Goal: Entertainment & Leisure: Consume media (video, audio)

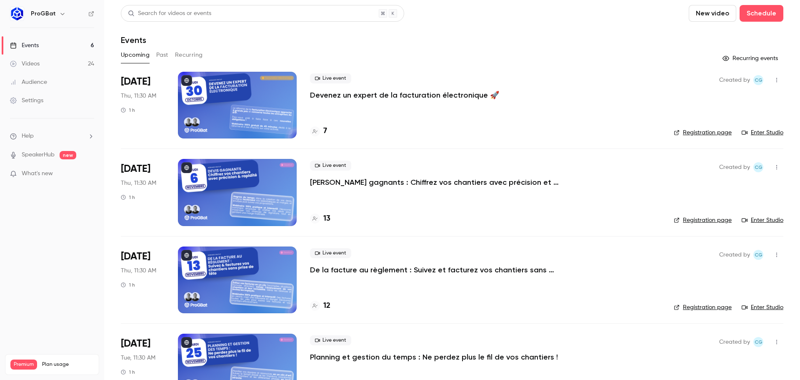
click at [54, 13] on div "ProGBat" at bounding box center [56, 14] width 51 height 10
click at [61, 13] on icon "button" at bounding box center [62, 13] width 7 height 7
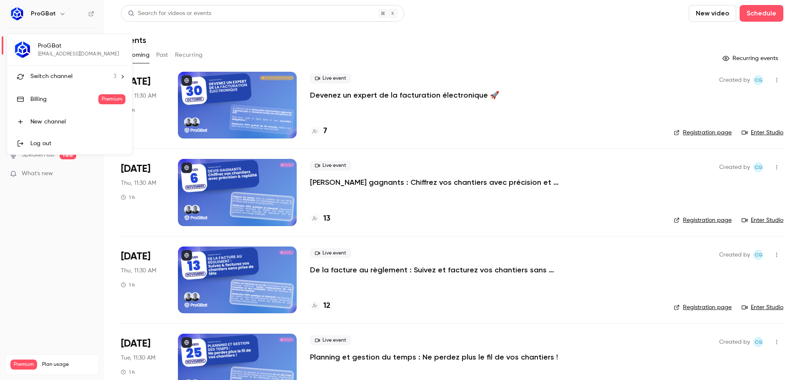
click at [78, 80] on div "Switch channel 3" at bounding box center [73, 76] width 86 height 9
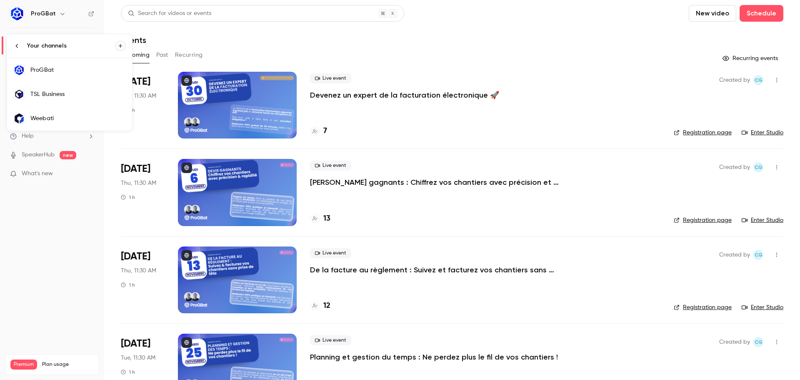
click at [78, 93] on div "TSL Business" at bounding box center [77, 94] width 95 height 8
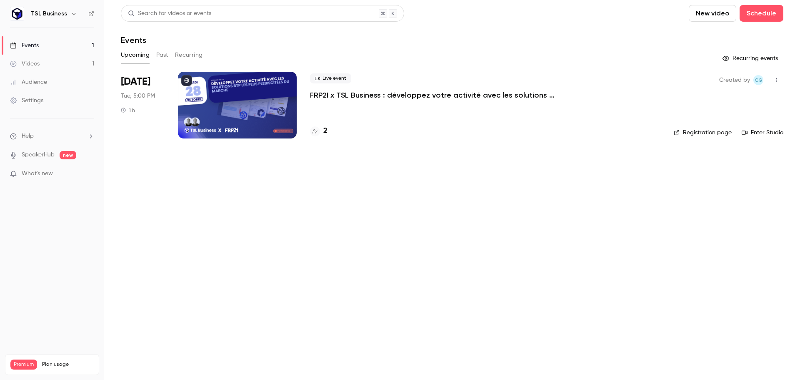
click at [252, 92] on div at bounding box center [237, 105] width 119 height 67
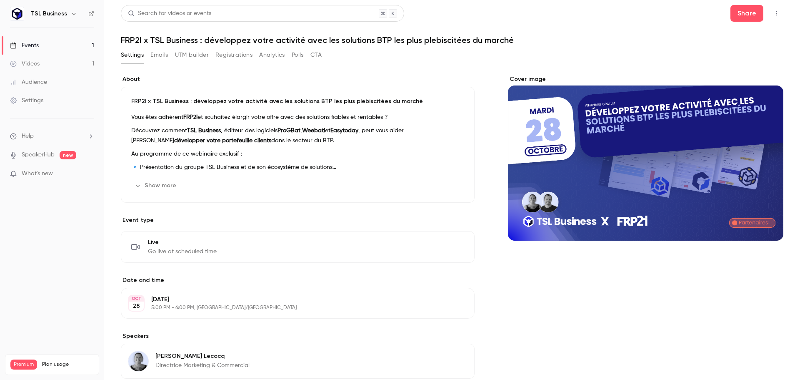
click at [183, 55] on button "UTM builder" at bounding box center [192, 54] width 34 height 13
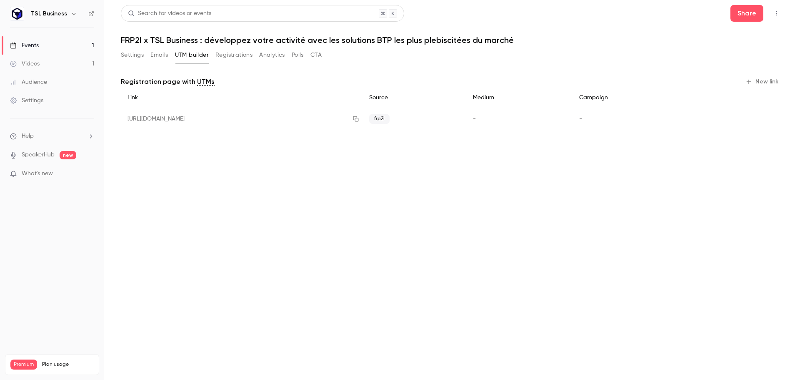
click at [235, 57] on button "Registrations" at bounding box center [233, 54] width 37 height 13
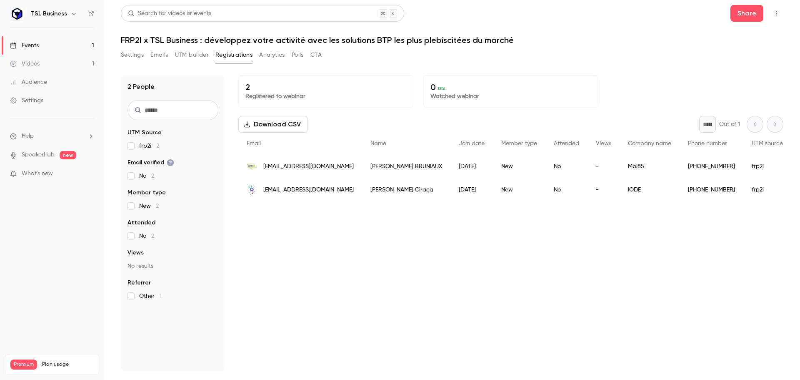
drag, startPoint x: 196, startPoint y: 54, endPoint x: 308, endPoint y: 45, distance: 112.4
click at [308, 45] on div "Search for videos or events Share FRP2I x TSL Business : développez votre activ…" at bounding box center [452, 188] width 663 height 366
click at [118, 60] on main "Search for videos or events Share FRP2I x TSL Business : développez votre activ…" at bounding box center [452, 190] width 696 height 380
click at [133, 55] on button "Settings" at bounding box center [132, 54] width 23 height 13
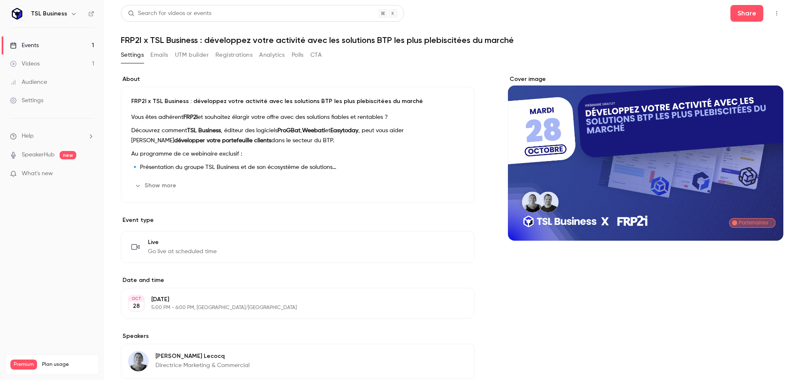
click at [71, 48] on link "Events 1" at bounding box center [52, 45] width 104 height 18
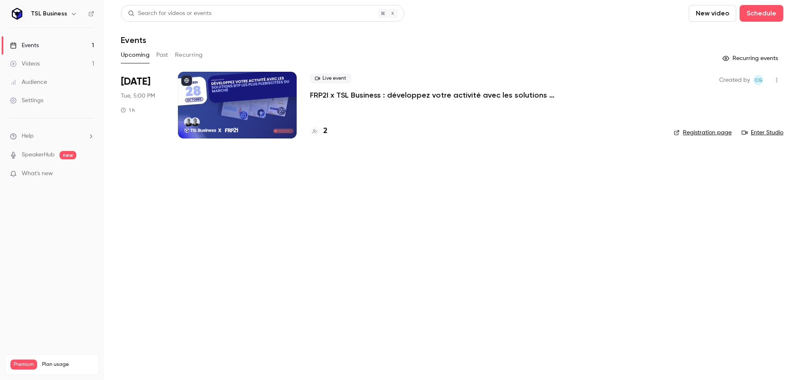
click at [365, 95] on p "FRP2I x TSL Business : développez votre activité avec les solutions BTP les plu…" at bounding box center [435, 95] width 250 height 10
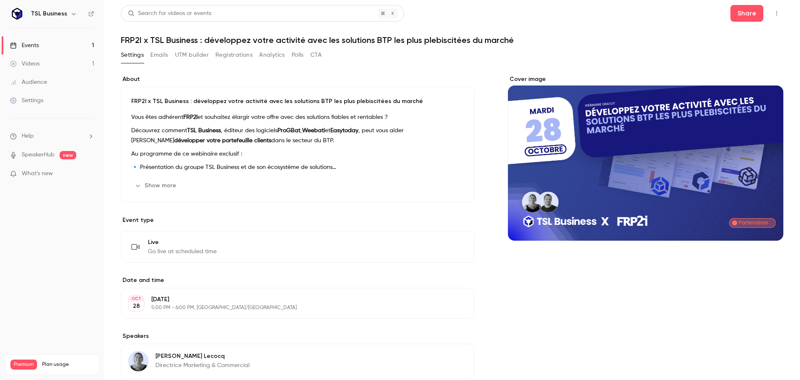
click at [199, 58] on button "UTM builder" at bounding box center [192, 54] width 34 height 13
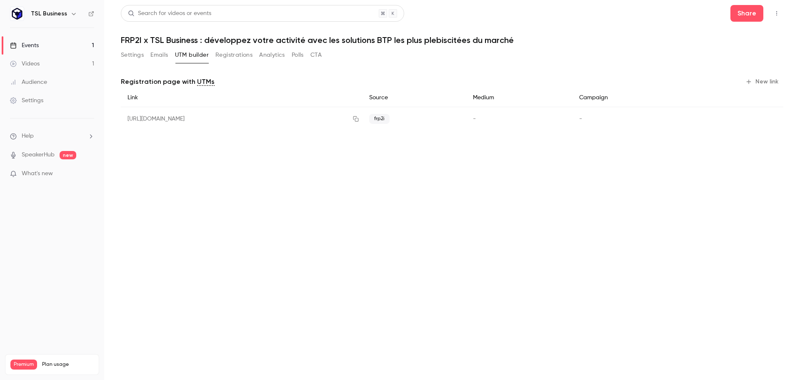
drag, startPoint x: 130, startPoint y: 120, endPoint x: 245, endPoint y: 118, distance: 114.2
click at [243, 118] on div "https://watch.getcontrast.io/register/tsl-business-webinaire-frp2i?utm_source=f…" at bounding box center [242, 119] width 242 height 24
click at [341, 115] on div "https://watch.getcontrast.io/register/tsl-business-webinaire-frp2i?utm_source=f…" at bounding box center [242, 119] width 242 height 24
click at [363, 122] on button "button" at bounding box center [355, 118] width 13 height 13
click at [235, 58] on button "Registrations" at bounding box center [233, 54] width 37 height 13
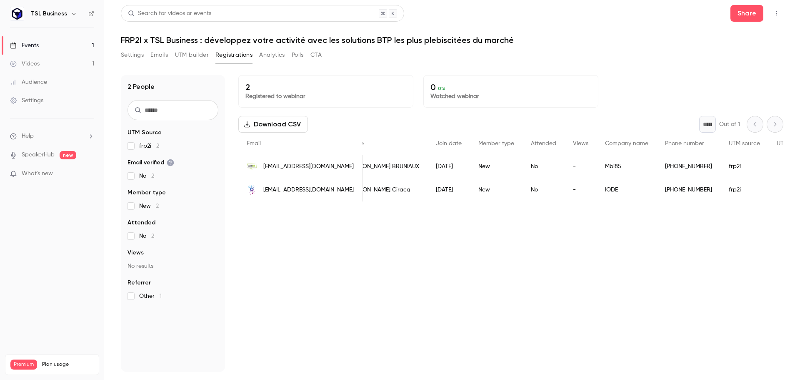
scroll to position [0, 9]
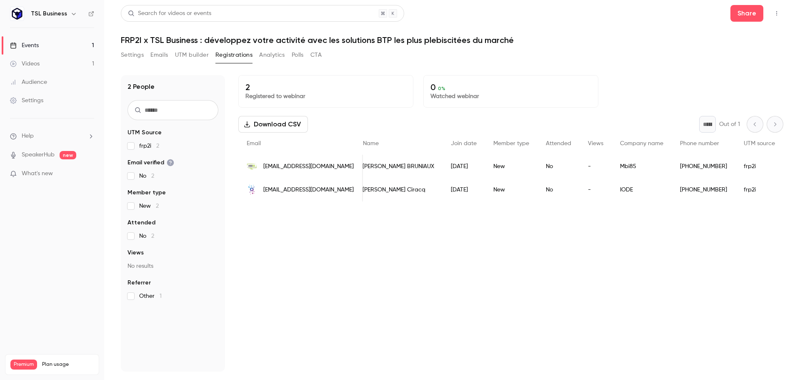
click at [200, 56] on button "UTM builder" at bounding box center [192, 54] width 34 height 13
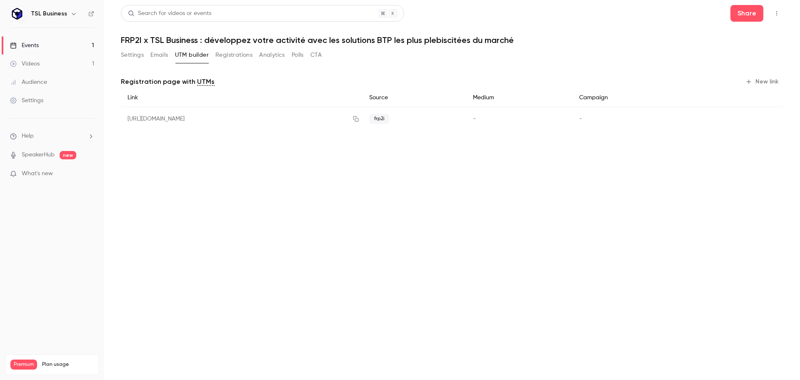
click at [162, 57] on button "Emails" at bounding box center [159, 54] width 18 height 13
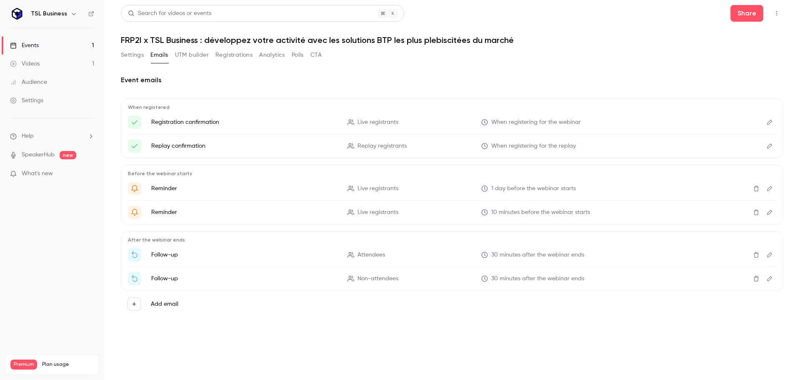
click at [135, 55] on button "Settings" at bounding box center [132, 54] width 23 height 13
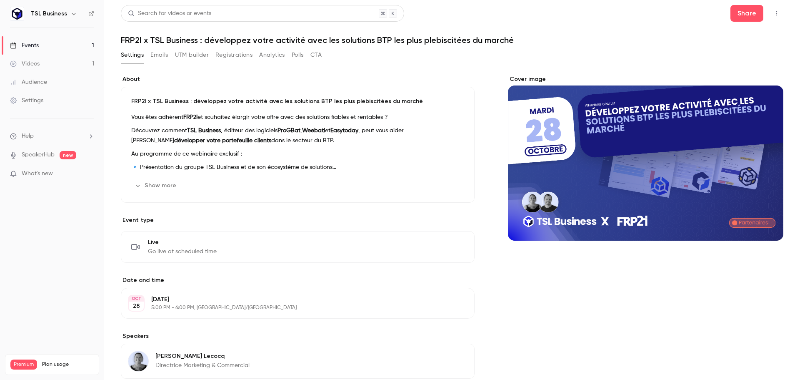
click at [232, 55] on button "Registrations" at bounding box center [233, 54] width 37 height 13
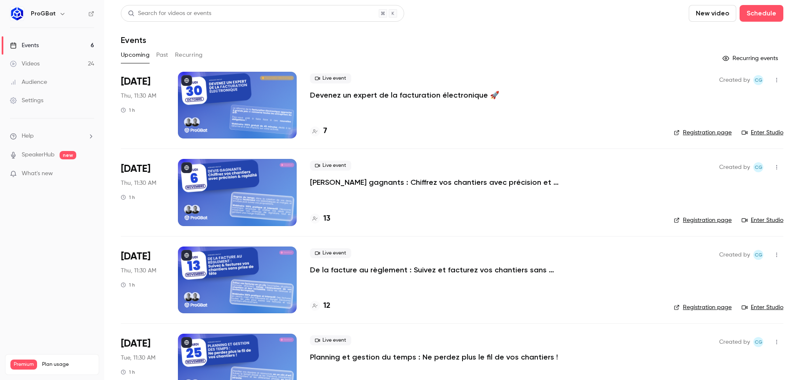
click at [424, 98] on p "Devenez un expert de la facturation électronique 🚀" at bounding box center [404, 95] width 189 height 10
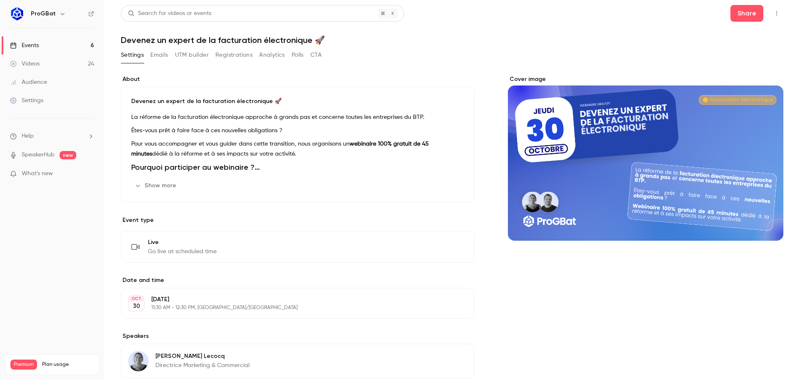
click at [202, 56] on button "UTM builder" at bounding box center [192, 54] width 34 height 13
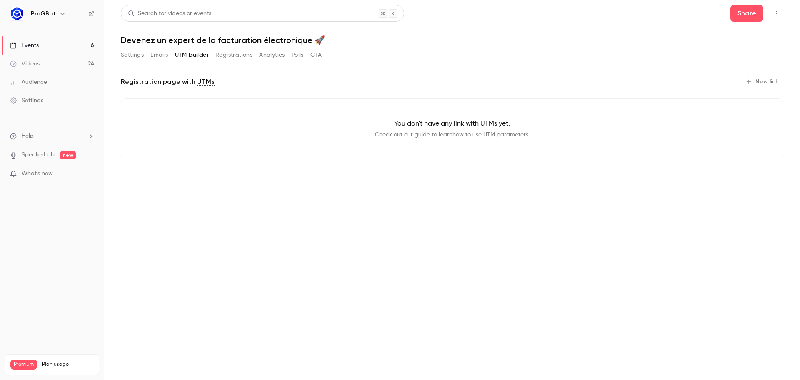
click at [225, 53] on button "Registrations" at bounding box center [233, 54] width 37 height 13
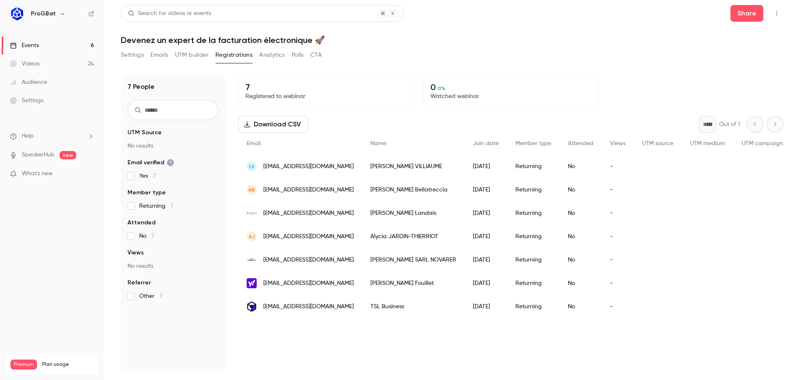
click at [128, 57] on button "Settings" at bounding box center [132, 54] width 23 height 13
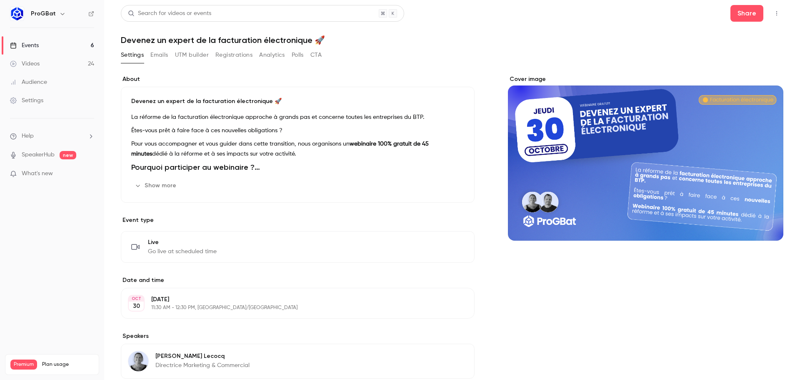
click at [53, 48] on link "Events 6" at bounding box center [52, 45] width 104 height 18
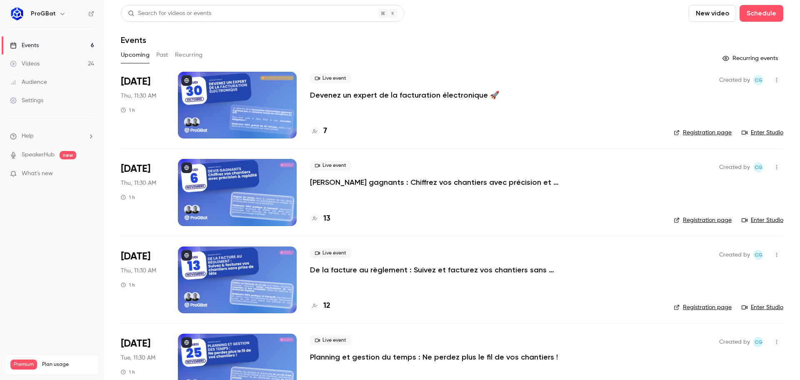
click at [55, 69] on link "Videos 24" at bounding box center [52, 64] width 104 height 18
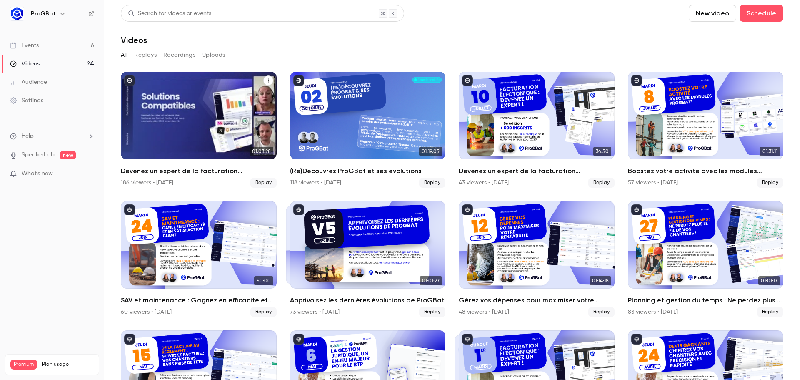
click at [222, 118] on div "Devenez un expert de la facturation électronique 🚀" at bounding box center [199, 116] width 156 height 88
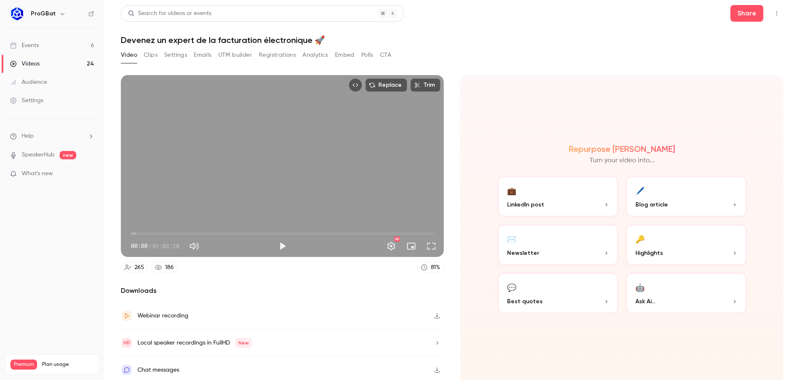
click at [298, 210] on div "Replace Trim 00:00 00:00 / 01:03:28 HD" at bounding box center [282, 166] width 323 height 182
type input "***"
type input "**"
click at [235, 246] on span at bounding box center [223, 246] width 38 height 12
type input "***"
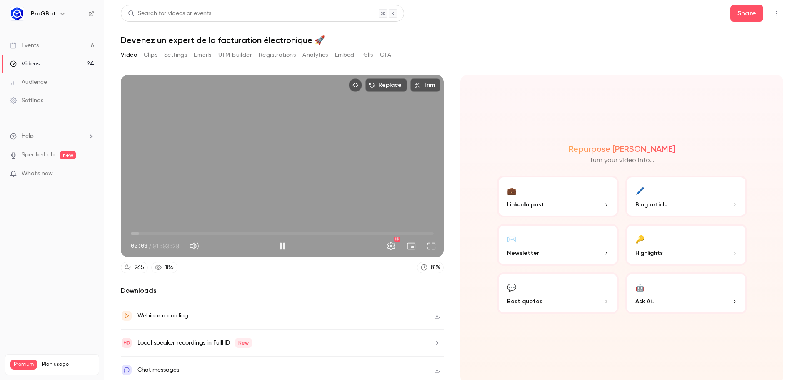
type input "**"
type input "***"
click at [243, 245] on span at bounding box center [240, 245] width 5 height 5
type input "**"
click at [376, 228] on span "51:57" at bounding box center [282, 233] width 303 height 13
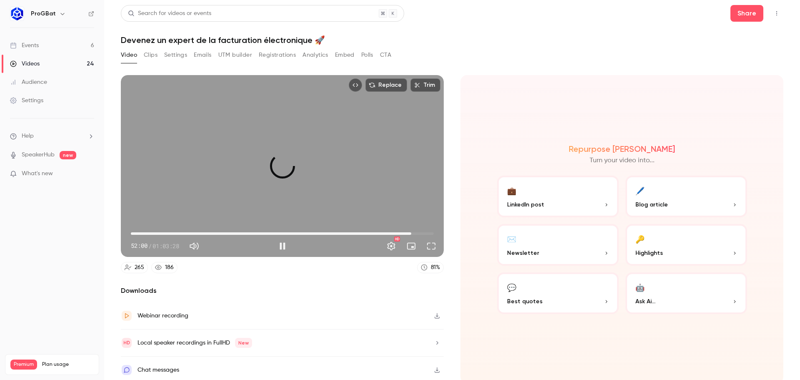
click at [408, 230] on span "58:45" at bounding box center [282, 233] width 303 height 13
click at [420, 232] on span "01:01:07" at bounding box center [282, 233] width 303 height 13
click at [422, 232] on span "01:01:18" at bounding box center [423, 233] width 3 height 3
click at [425, 232] on span "01:01:50" at bounding box center [426, 233] width 3 height 3
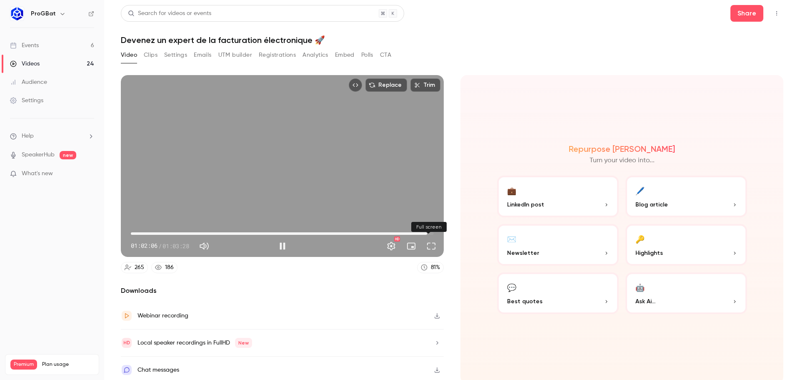
drag, startPoint x: 425, startPoint y: 243, endPoint x: 426, endPoint y: 294, distance: 51.3
click at [425, 243] on button "Full screen" at bounding box center [431, 246] width 17 height 17
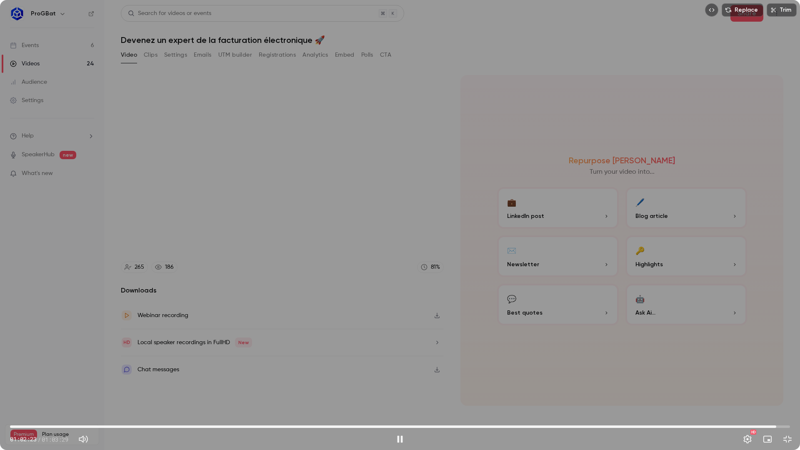
click at [778, 379] on span "01:02:23" at bounding box center [776, 426] width 3 height 3
click at [780, 379] on span "01:02:33" at bounding box center [778, 426] width 3 height 3
click at [781, 379] on span "01:02:39" at bounding box center [779, 426] width 3 height 3
click at [783, 379] on span "01:02:51" at bounding box center [782, 426] width 3 height 3
click at [786, 379] on span "01:03:11" at bounding box center [786, 426] width 3 height 3
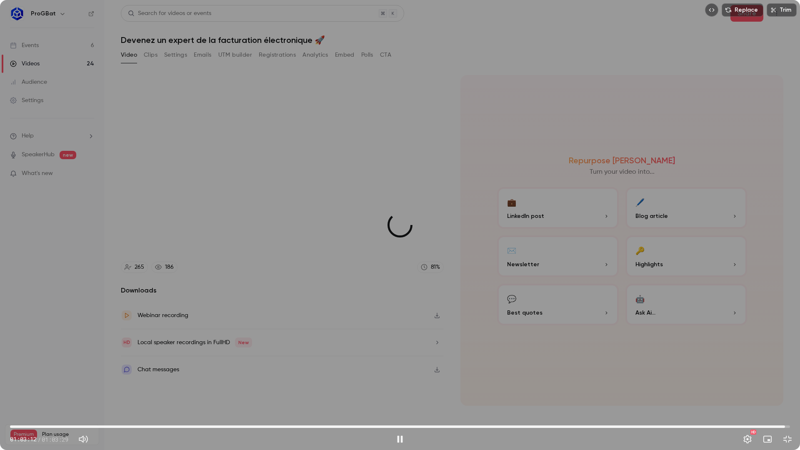
click at [785, 379] on span "01:03:05" at bounding box center [785, 426] width 3 height 3
click at [783, 379] on span "01:03:03" at bounding box center [784, 426] width 3 height 3
click at [771, 379] on span "01:02:33" at bounding box center [400, 426] width 780 height 13
click at [765, 379] on span "01:01:29" at bounding box center [400, 426] width 780 height 13
click at [747, 379] on span "59:58" at bounding box center [400, 426] width 780 height 13
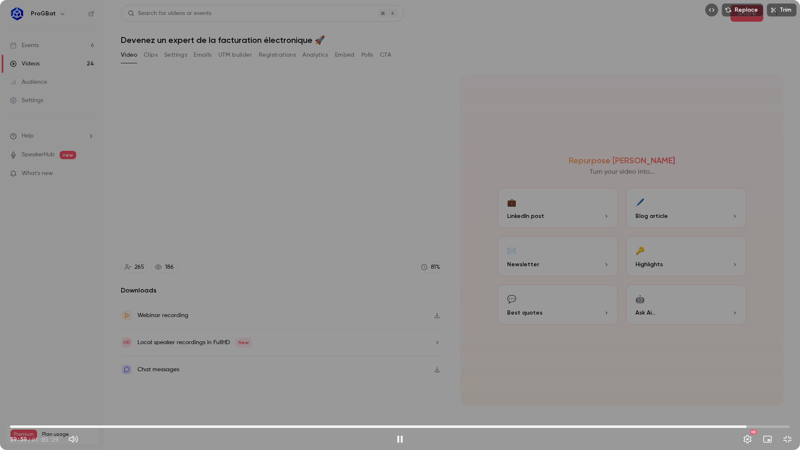
click at [731, 379] on span "59:59" at bounding box center [400, 426] width 780 height 13
click at [747, 379] on span "01:00:00" at bounding box center [747, 426] width 3 height 3
click at [746, 379] on span "01:00:00" at bounding box center [747, 426] width 3 height 3
click at [691, 379] on span "55:23" at bounding box center [400, 426] width 780 height 13
click at [706, 379] on span "55:26" at bounding box center [400, 426] width 780 height 13
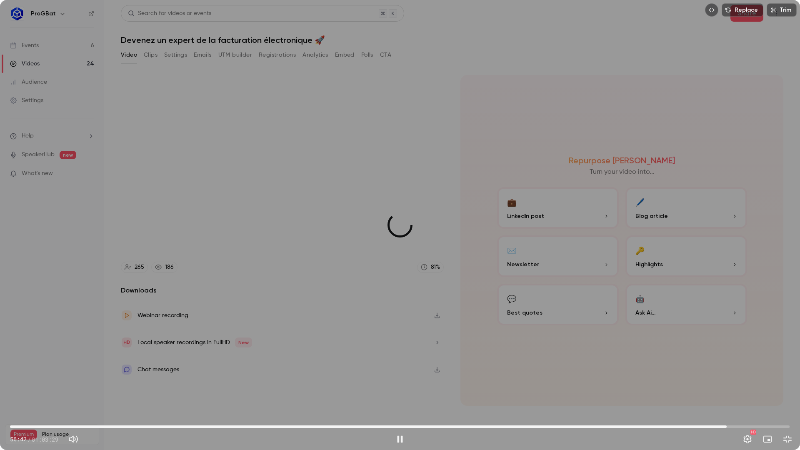
click at [727, 379] on span "58:20" at bounding box center [400, 426] width 780 height 13
click at [741, 379] on span "58:21" at bounding box center [400, 426] width 780 height 13
click at [728, 379] on span "59:30" at bounding box center [400, 426] width 780 height 13
click at [736, 379] on span "58:25" at bounding box center [400, 426] width 780 height 13
click at [731, 379] on span "59:05" at bounding box center [400, 426] width 780 height 13
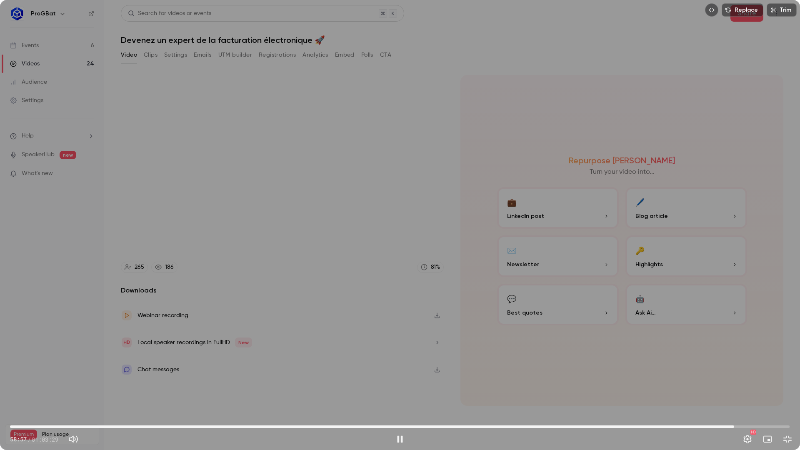
click at [734, 379] on span "58:57" at bounding box center [734, 426] width 3 height 3
click at [482, 379] on span "59:10" at bounding box center [400, 426] width 780 height 13
drag, startPoint x: 783, startPoint y: 439, endPoint x: 780, endPoint y: 373, distance: 65.9
click at [783, 379] on button "Exit full screen" at bounding box center [787, 439] width 17 height 17
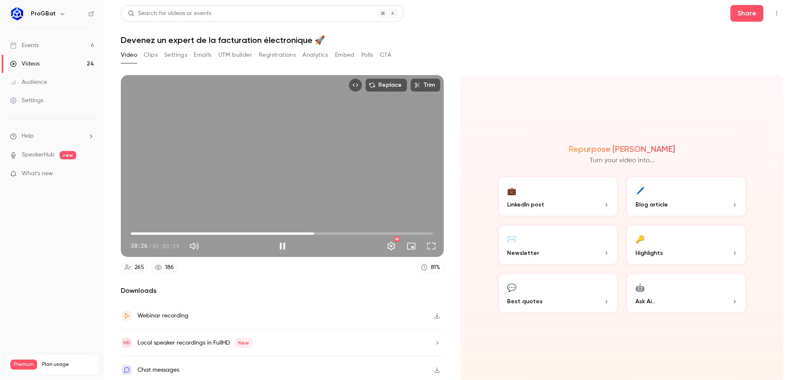
click at [273, 131] on div "Replace Trim 38:26 38:26 / 01:03:29 HD" at bounding box center [282, 166] width 323 height 182
type input "******"
click at [154, 54] on button "Clips" at bounding box center [151, 54] width 14 height 13
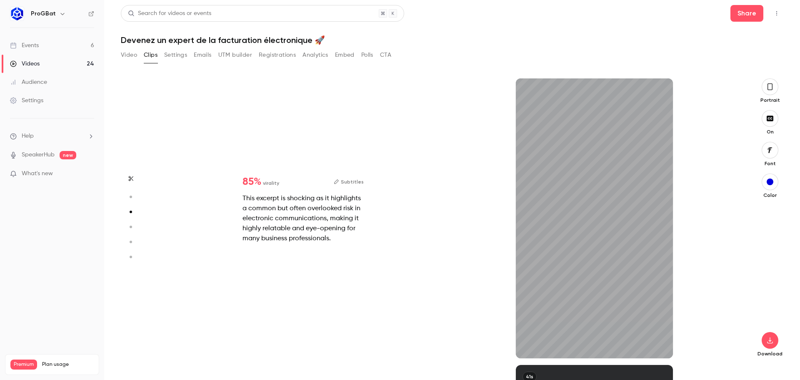
scroll to position [286, 0]
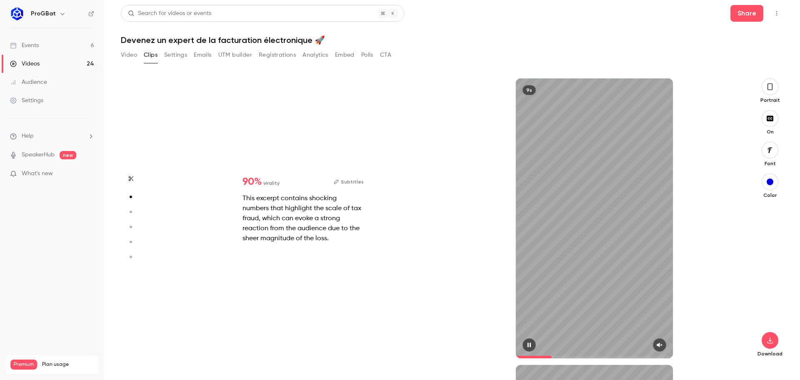
click at [659, 345] on icon "button" at bounding box center [659, 345] width 5 height 5
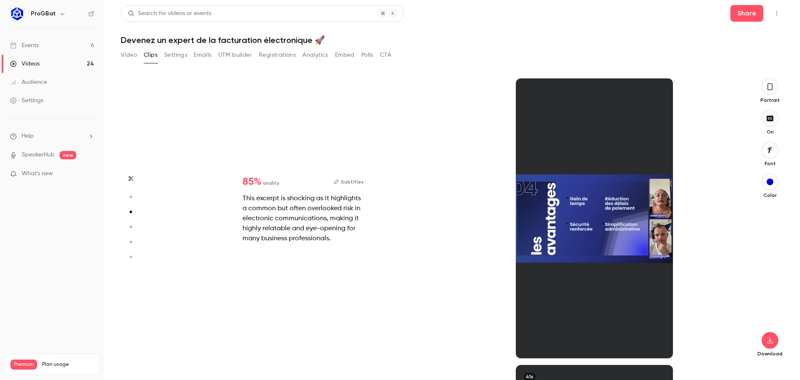
type input "*"
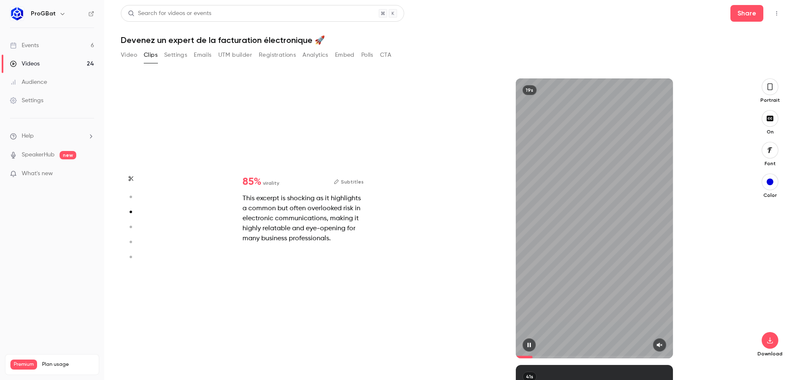
click at [661, 345] on icon "button" at bounding box center [659, 345] width 7 height 6
type input "*"
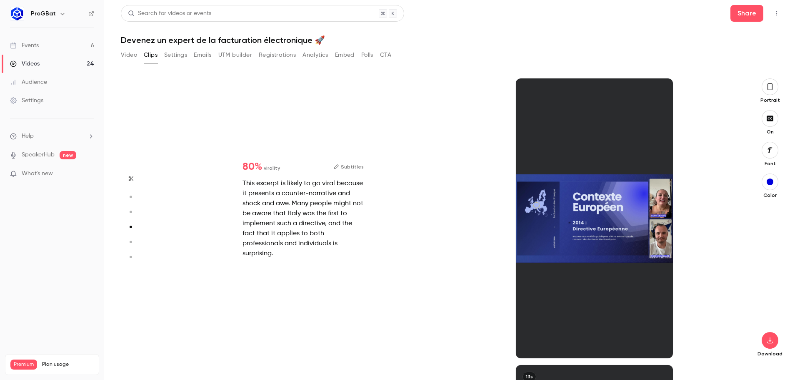
scroll to position [859, 0]
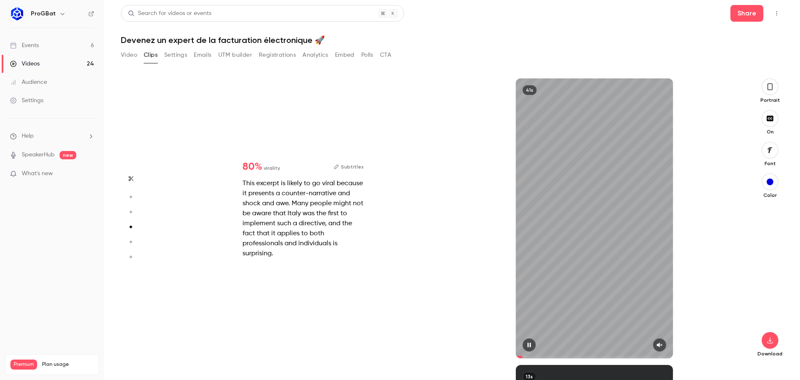
click at [661, 348] on button "button" at bounding box center [659, 344] width 13 height 13
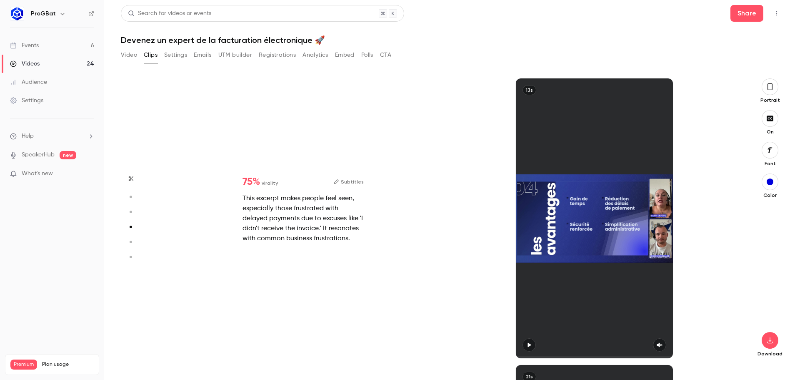
type input "*"
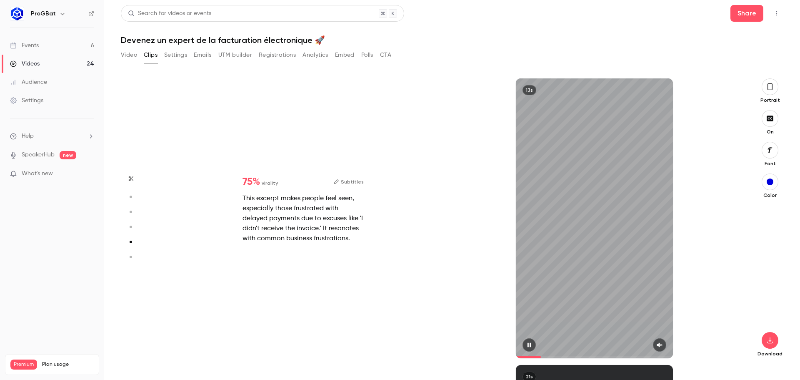
click at [660, 346] on icon "button" at bounding box center [659, 345] width 7 height 6
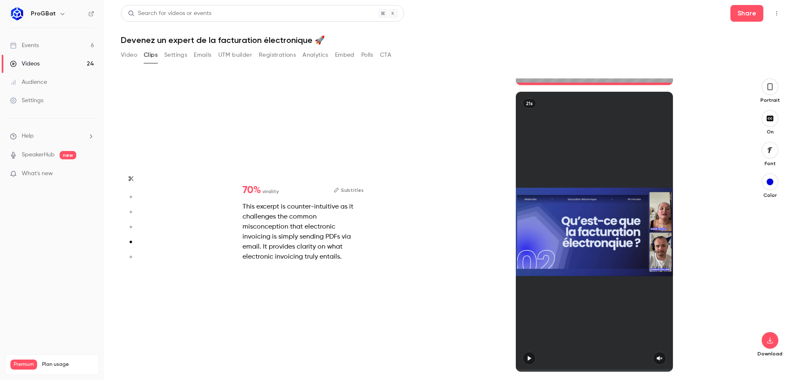
type input "*"
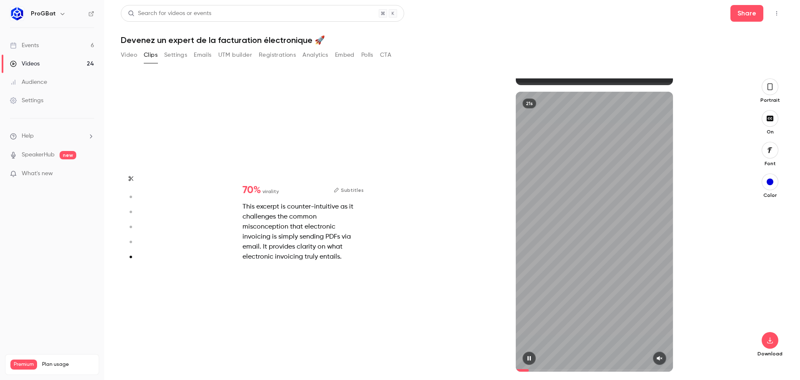
click at [659, 360] on icon "button" at bounding box center [659, 358] width 7 height 6
click at [771, 88] on icon "button" at bounding box center [770, 86] width 7 height 9
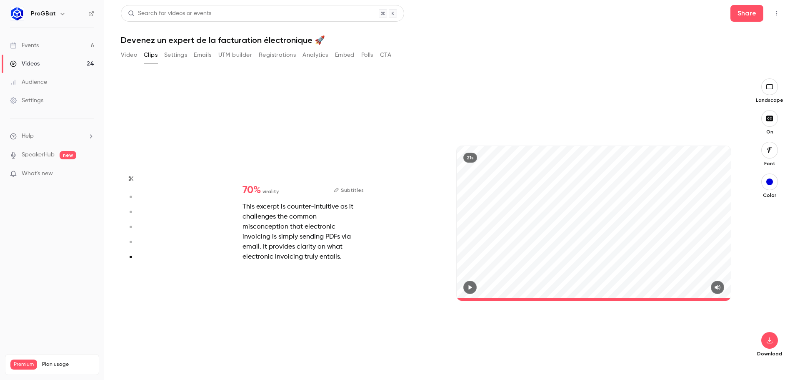
click at [551, 210] on div "21s" at bounding box center [594, 223] width 274 height 154
click at [547, 213] on div "21s" at bounding box center [594, 223] width 274 height 154
type input "***"
click at [133, 59] on button "Video" at bounding box center [129, 54] width 16 height 13
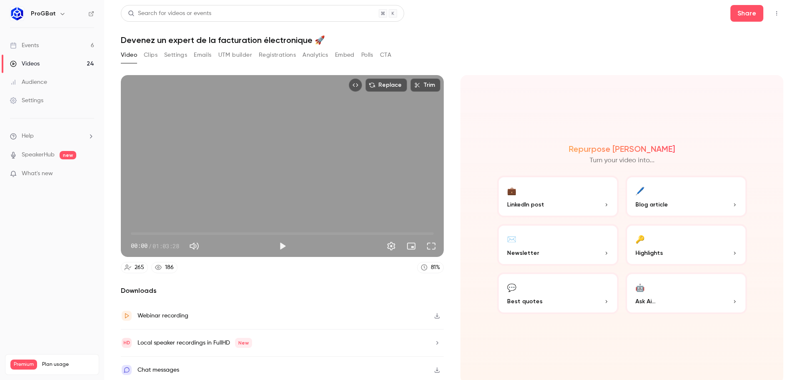
click at [392, 209] on div "Replace Trim 00:00 00:00 / 01:03:28" at bounding box center [282, 166] width 323 height 182
click at [415, 229] on span "00:00" at bounding box center [282, 233] width 303 height 13
click at [407, 230] on span "58:23" at bounding box center [282, 233] width 303 height 13
click at [410, 228] on span "59:11" at bounding box center [282, 233] width 303 height 13
click at [412, 232] on span "59:12" at bounding box center [413, 233] width 3 height 3
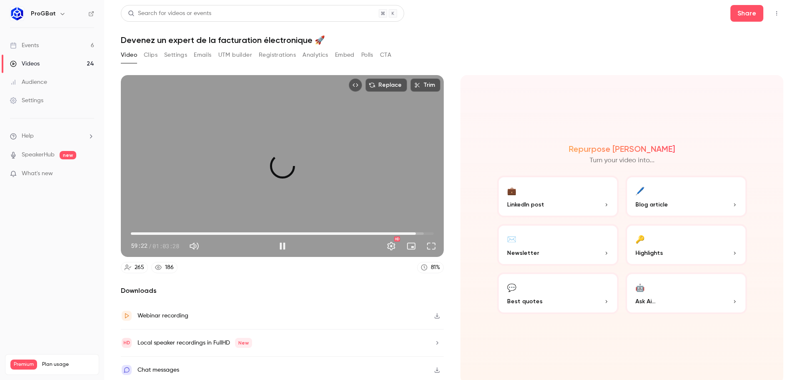
click at [415, 232] on span "59:43" at bounding box center [416, 233] width 3 height 3
click at [418, 232] on span "01:00:20" at bounding box center [419, 233] width 3 height 3
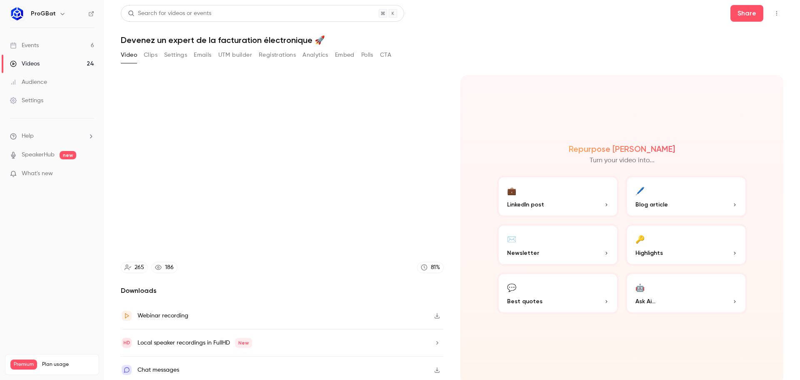
click at [453, 195] on section "Replace Trim 01:00:27 01:00:27 / 01:03:28 HD 265 186 81 % Downloads Webinar rec…" at bounding box center [452, 217] width 663 height 284
click at [308, 263] on div "265 186 81 %" at bounding box center [282, 267] width 323 height 11
click at [308, 262] on div "265 186 81 %" at bounding box center [282, 267] width 323 height 11
click at [305, 262] on div "265 186 81 %" at bounding box center [282, 267] width 323 height 11
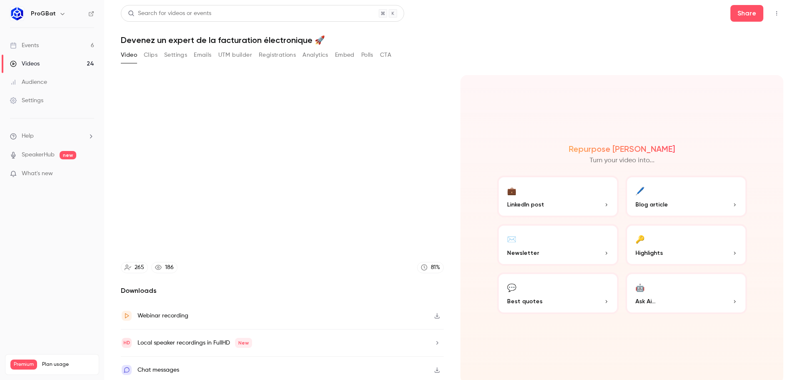
type input "******"
click at [148, 54] on button "Clips" at bounding box center [151, 54] width 14 height 13
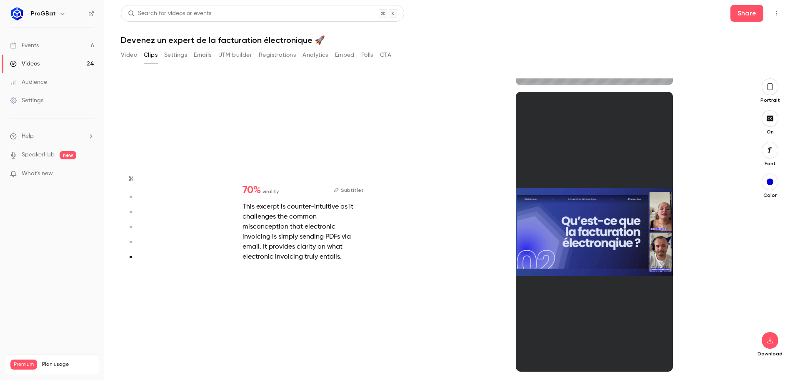
scroll to position [1418, 0]
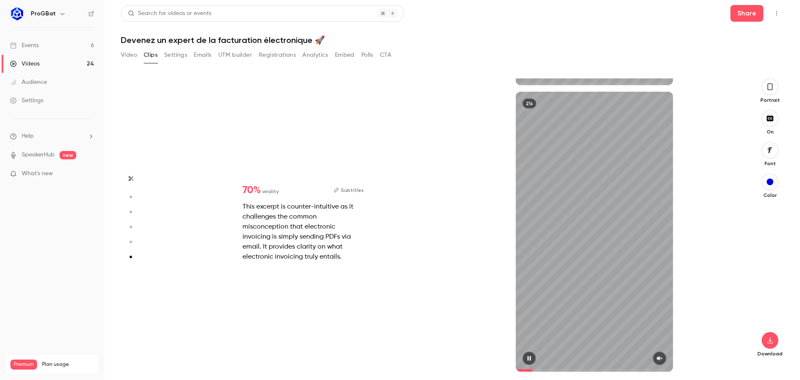
click at [660, 357] on icon "button" at bounding box center [659, 358] width 5 height 5
click at [776, 84] on button "button" at bounding box center [770, 86] width 17 height 17
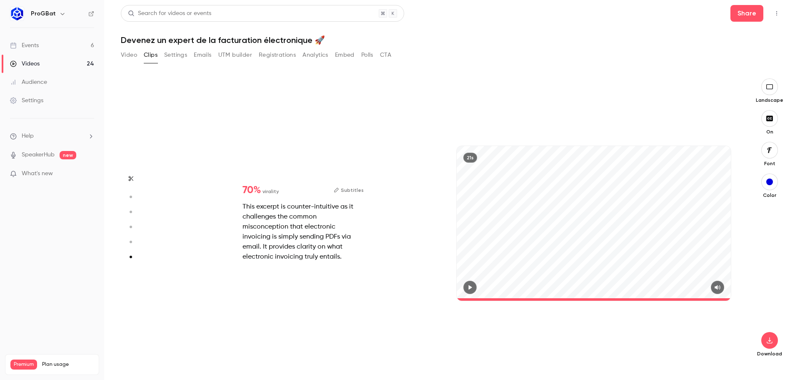
click at [601, 189] on div "21s" at bounding box center [594, 223] width 274 height 154
click at [600, 189] on div "21s" at bounding box center [594, 223] width 274 height 154
click at [599, 189] on div "21s" at bounding box center [594, 223] width 274 height 154
click at [602, 190] on div "21s" at bounding box center [594, 223] width 274 height 154
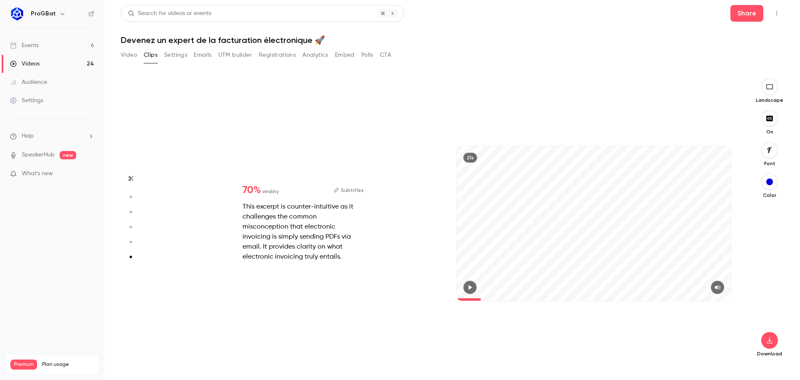
click at [581, 191] on div "21s" at bounding box center [594, 223] width 274 height 154
click at [575, 192] on div "21s" at bounding box center [594, 223] width 274 height 154
click at [459, 298] on span at bounding box center [458, 299] width 3 height 3
click at [470, 286] on icon "button" at bounding box center [470, 287] width 3 height 5
click at [470, 286] on icon "button" at bounding box center [470, 287] width 7 height 6
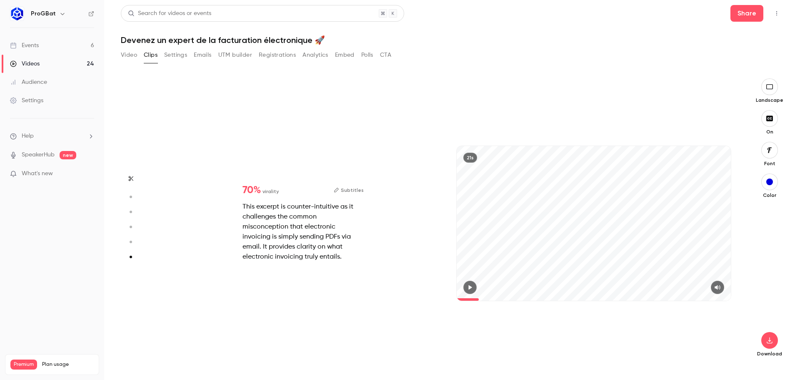
click at [473, 284] on icon "button" at bounding box center [470, 287] width 7 height 6
drag, startPoint x: 452, startPoint y: 303, endPoint x: 433, endPoint y: 305, distance: 18.9
click at [433, 305] on div "70 % virality Subtitles This excerpt is counter-intuitive as it challenges the …" at bounding box center [449, 232] width 582 height 280
click at [463, 299] on span at bounding box center [476, 299] width 38 height 3
drag, startPoint x: 461, startPoint y: 298, endPoint x: 454, endPoint y: 299, distance: 7.6
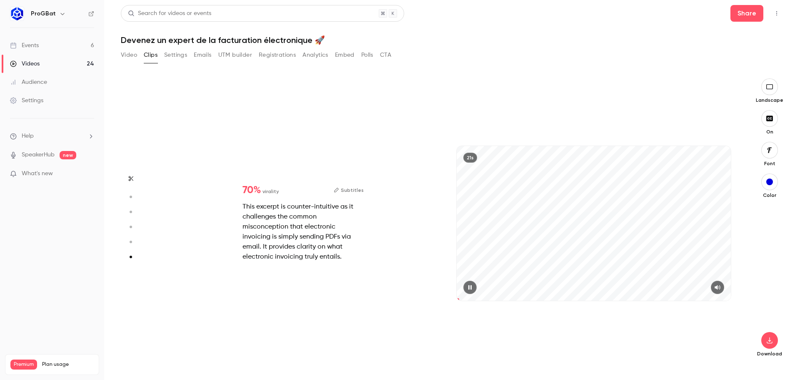
click at [454, 299] on div "21s" at bounding box center [593, 232] width 291 height 280
click at [355, 188] on button "Subtitles" at bounding box center [349, 190] width 30 height 10
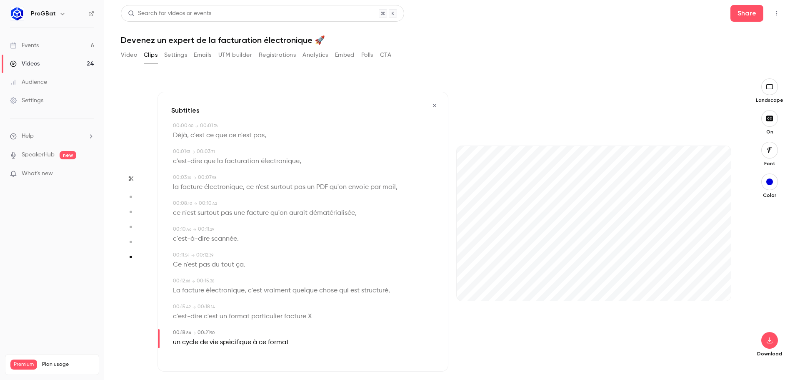
click at [435, 103] on icon "button" at bounding box center [434, 106] width 7 height 6
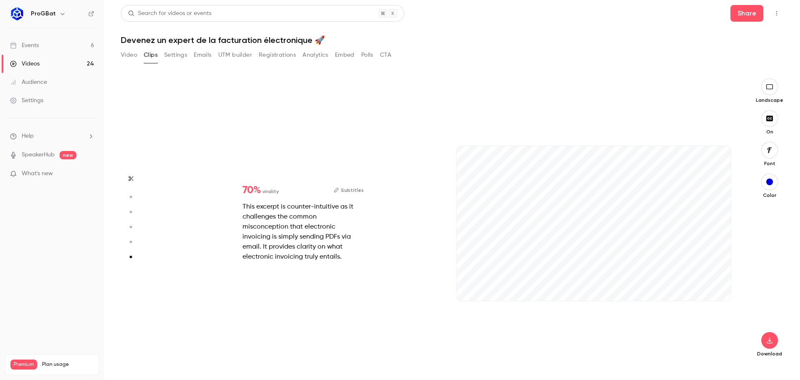
click at [259, 206] on div "This excerpt is counter-intuitive as it challenges the common misconception tha…" at bounding box center [303, 232] width 121 height 60
click at [254, 196] on div "70 % virality Subtitles This excerpt is counter-intuitive as it challenges the …" at bounding box center [303, 223] width 148 height 103
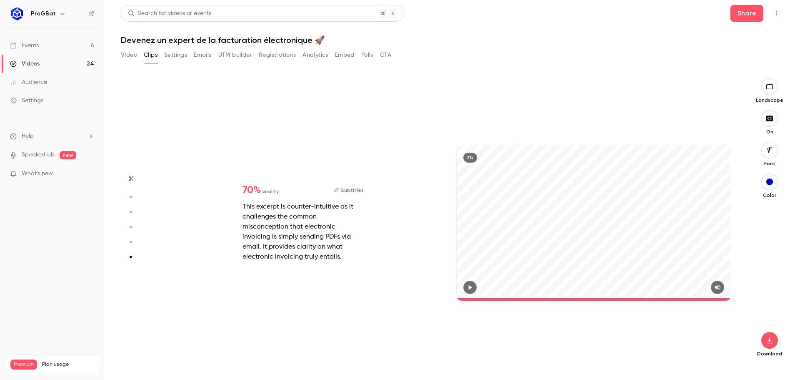
click at [352, 189] on button "Subtitles" at bounding box center [349, 190] width 30 height 10
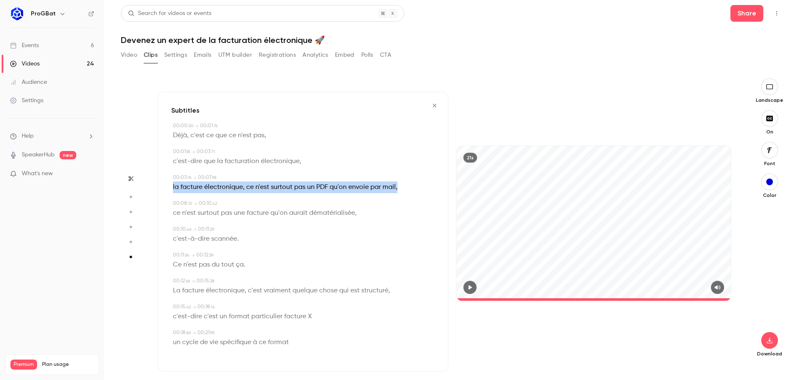
drag, startPoint x: 400, startPoint y: 187, endPoint x: 173, endPoint y: 186, distance: 226.3
click at [173, 186] on div "la facture électronique , ce n'est surtout pas un PDF qu'on envoie par mail ," at bounding box center [304, 187] width 262 height 12
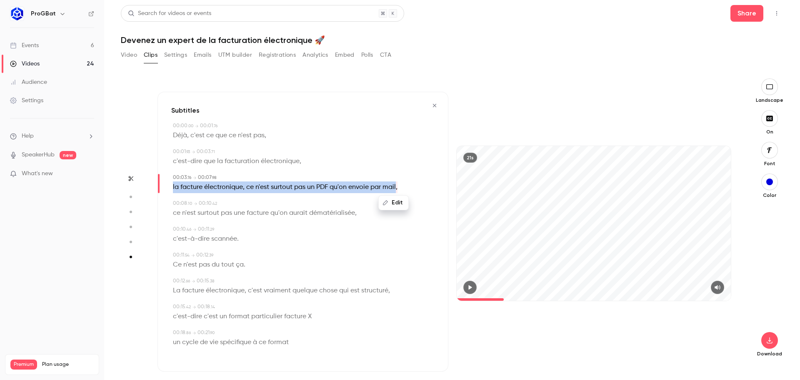
copy p "la facture électronique , ce n'est surtout pas un PDF qu'on envoie par mail"
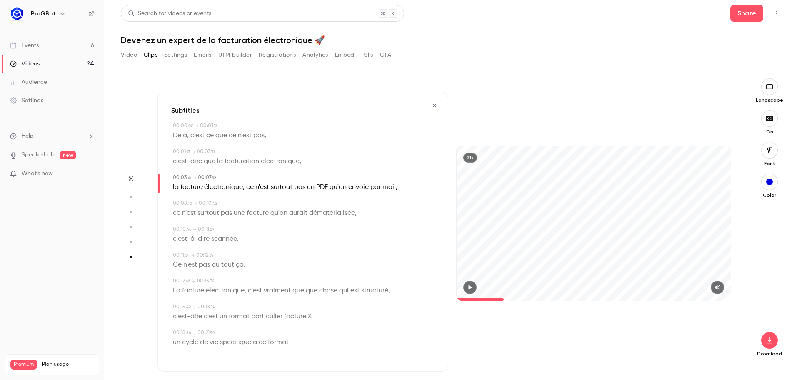
click at [263, 134] on span "pas" at bounding box center [258, 136] width 11 height 12
type input "*"
click at [248, 155] on button "Edit" at bounding box center [256, 150] width 29 height 13
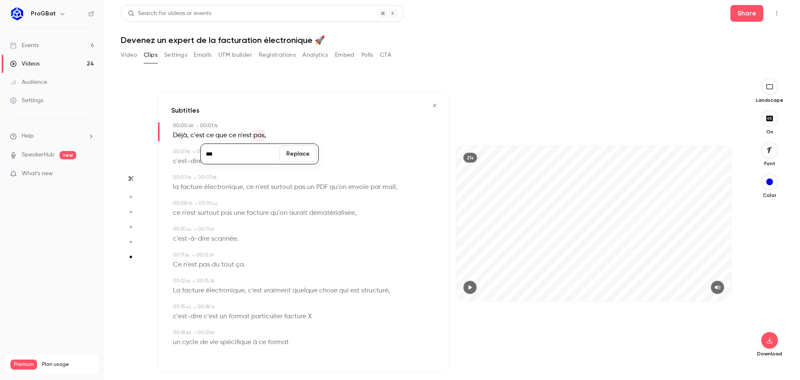
click at [278, 139] on div "*** Replace" at bounding box center [259, 154] width 118 height 33
click at [131, 182] on button "button" at bounding box center [130, 178] width 13 height 13
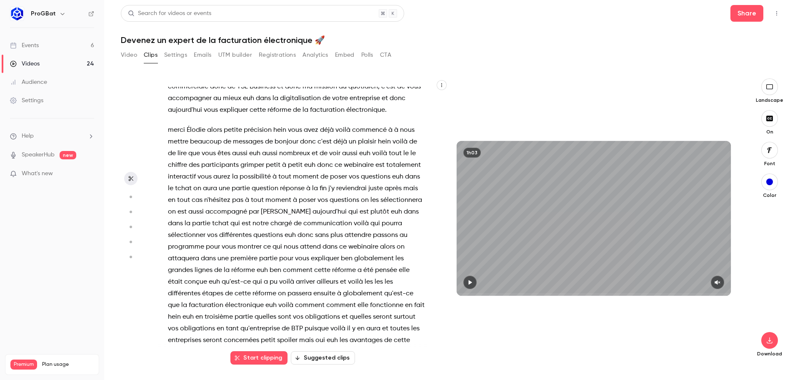
scroll to position [1900, 0]
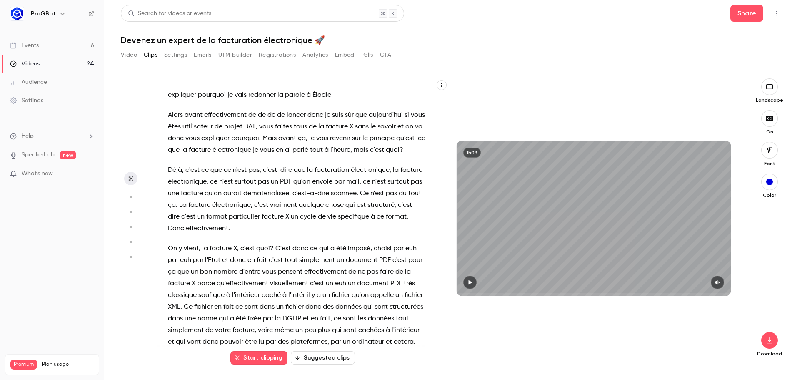
click at [393, 176] on span "la" at bounding box center [396, 170] width 6 height 12
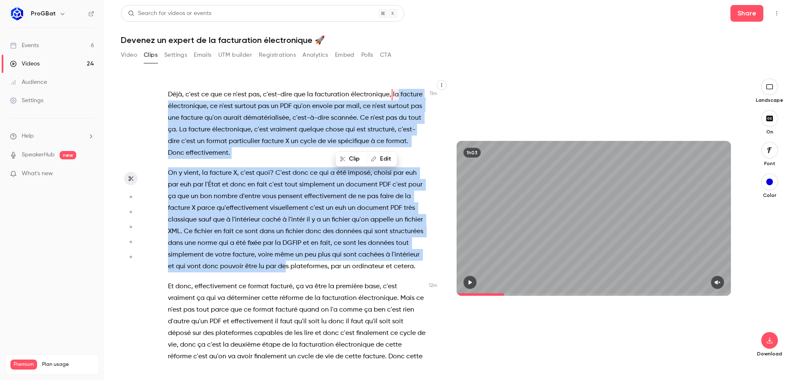
scroll to position [1978, 0]
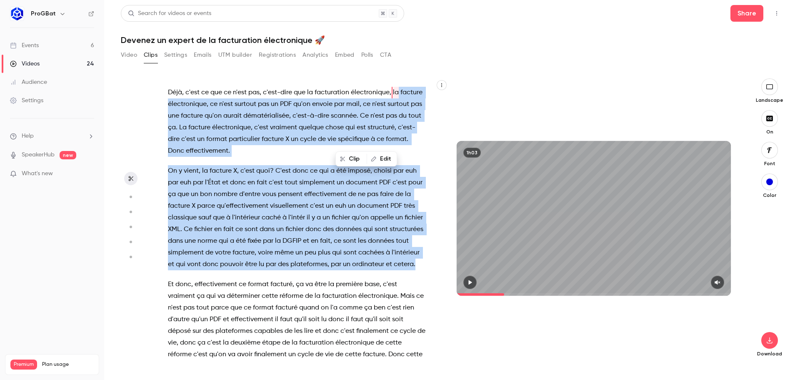
drag, startPoint x: 391, startPoint y: 222, endPoint x: 304, endPoint y: 323, distance: 133.6
click at [304, 323] on div "et bonjour à tous on est très heureux de vous retrouver pour cette nouvelle édi…" at bounding box center [301, 222] width 287 height 271
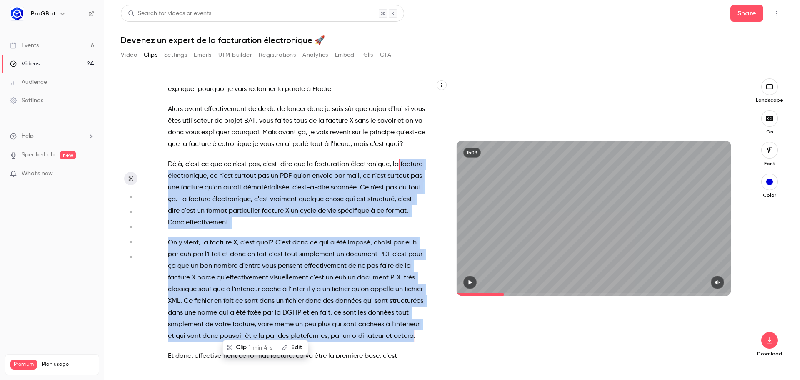
click at [262, 348] on span "1 min 4 s" at bounding box center [260, 347] width 24 height 9
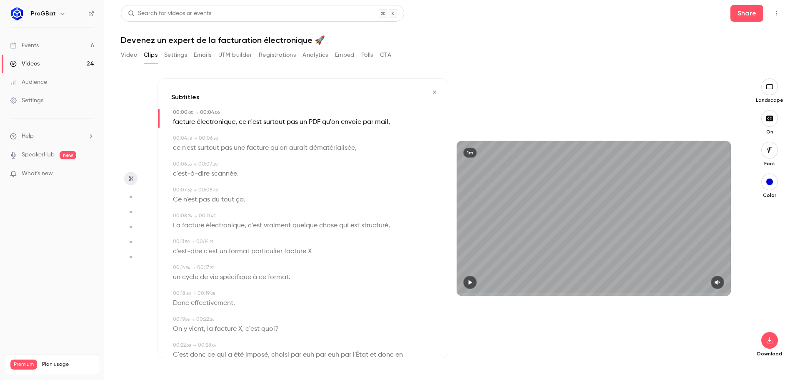
click at [466, 278] on button "button" at bounding box center [469, 281] width 13 height 13
click at [719, 283] on icon "button" at bounding box center [717, 282] width 5 height 5
drag, startPoint x: 465, startPoint y: 293, endPoint x: 404, endPoint y: 287, distance: 61.5
click at [406, 287] on div "Subtitles 00:00 . 00 → 00:04 . 06 facture électronique , ce n'est surtout pas u…" at bounding box center [449, 218] width 582 height 280
click at [129, 174] on button "button" at bounding box center [130, 178] width 13 height 13
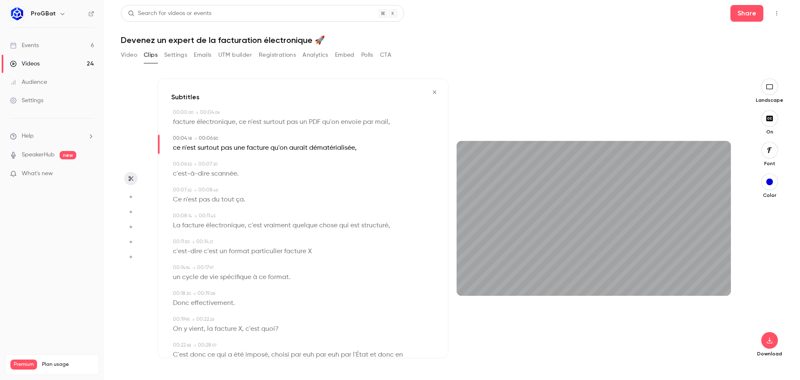
click at [201, 116] on span "électronique" at bounding box center [216, 122] width 39 height 12
click at [432, 92] on icon "button" at bounding box center [434, 92] width 7 height 6
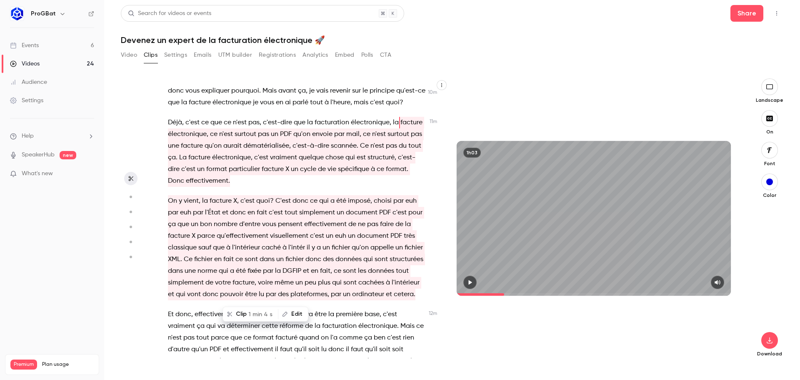
scroll to position [1990, 0]
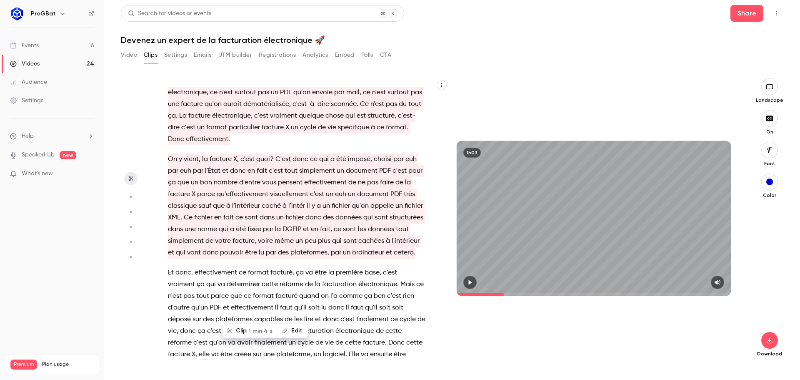
click at [240, 258] on p "On y vient , la facture X , c'est quoi ? C'est donc ce qui a été imposé , chois…" at bounding box center [297, 205] width 258 height 105
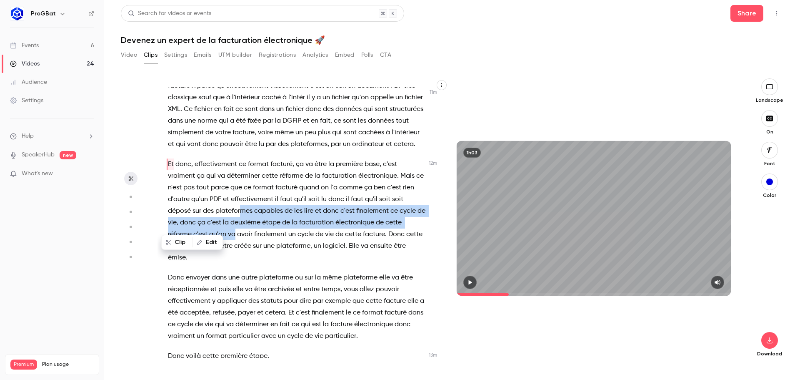
drag, startPoint x: 241, startPoint y: 315, endPoint x: 233, endPoint y: 287, distance: 29.3
click at [233, 287] on div "et bonjour à tous on est très heureux de vous retrouver pour cette nouvelle édi…" at bounding box center [301, 222] width 287 height 271
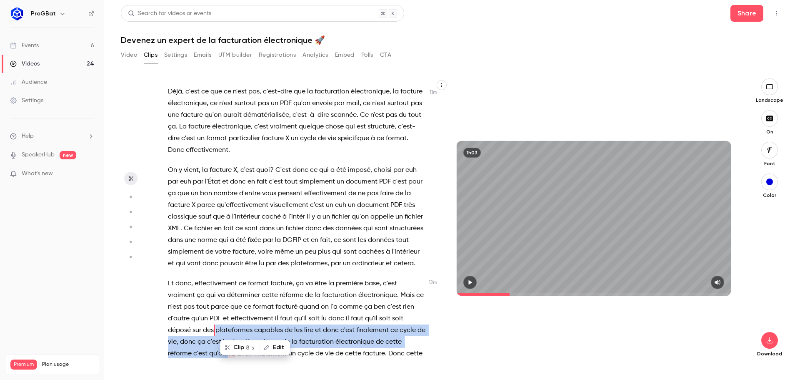
scroll to position [1978, 0]
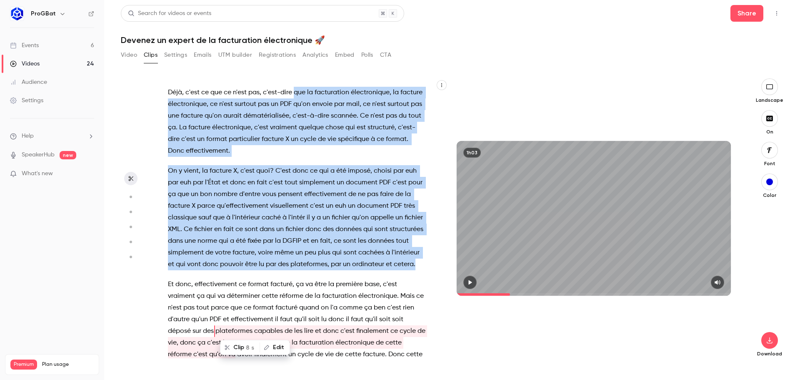
drag, startPoint x: 245, startPoint y: 321, endPoint x: 293, endPoint y: 139, distance: 188.0
click at [295, 139] on div "et bonjour à tous on est très heureux de vous retrouver pour cette nouvelle édi…" at bounding box center [301, 222] width 287 height 271
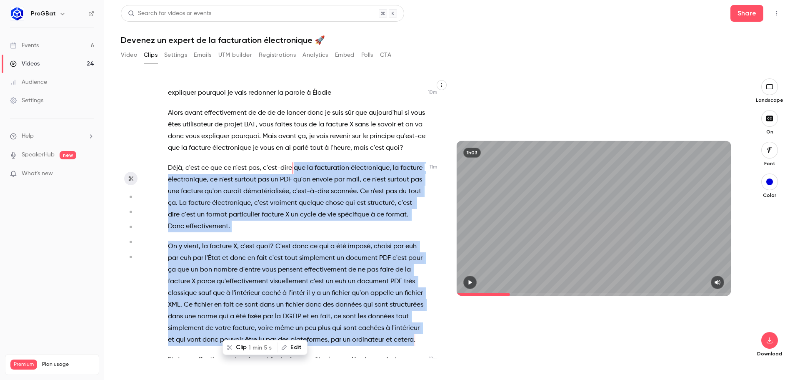
scroll to position [1895, 0]
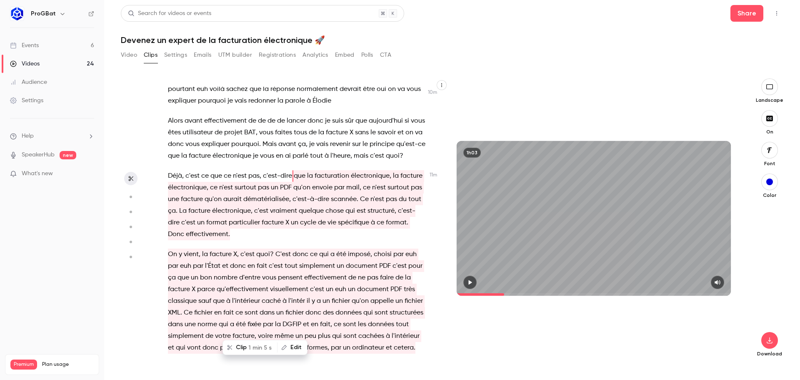
click at [471, 280] on icon "button" at bounding box center [470, 282] width 7 height 6
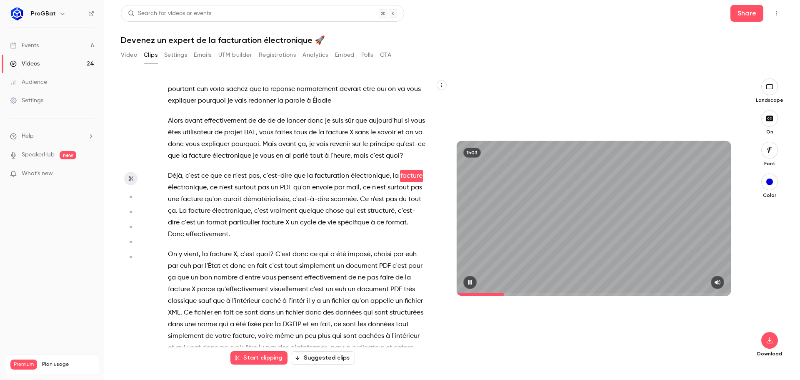
scroll to position [1906, 0]
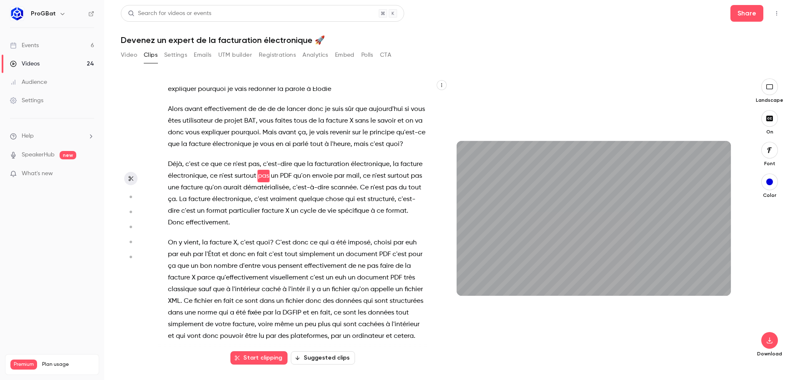
click at [262, 358] on button "Start clipping" at bounding box center [258, 357] width 57 height 13
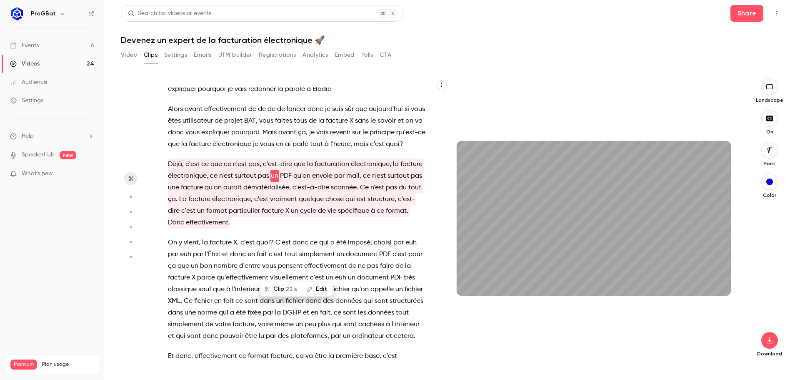
click at [289, 193] on span "dématérialisée" at bounding box center [266, 188] width 46 height 12
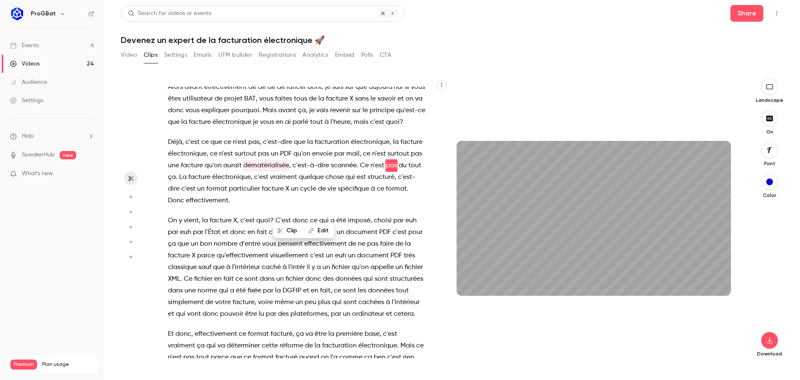
scroll to position [1930, 0]
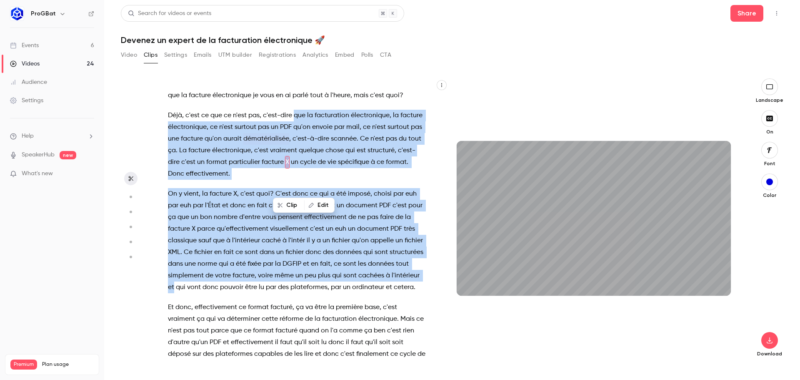
drag, startPoint x: 294, startPoint y: 187, endPoint x: 236, endPoint y: 346, distance: 169.4
click at [236, 346] on div "et bonjour à tous on est très heureux de vous retrouver pour cette nouvelle édi…" at bounding box center [301, 222] width 287 height 271
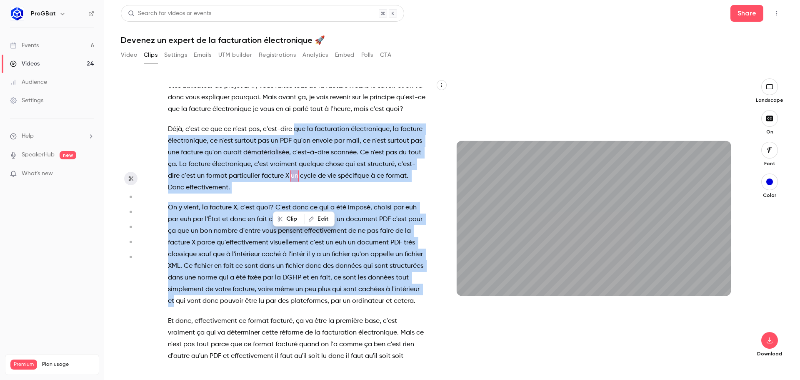
click at [174, 307] on span "et" at bounding box center [171, 301] width 6 height 12
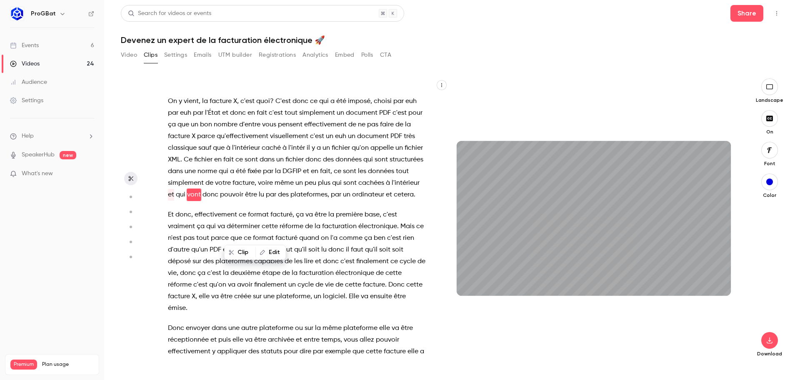
scroll to position [2066, 0]
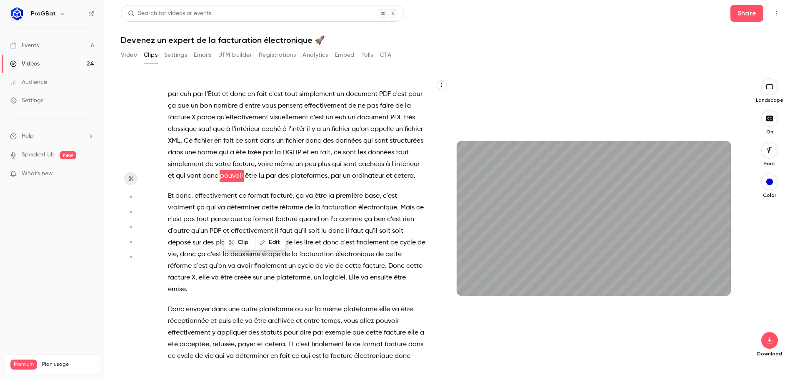
click at [246, 229] on div "Clip Edit" at bounding box center [258, 242] width 55 height 27
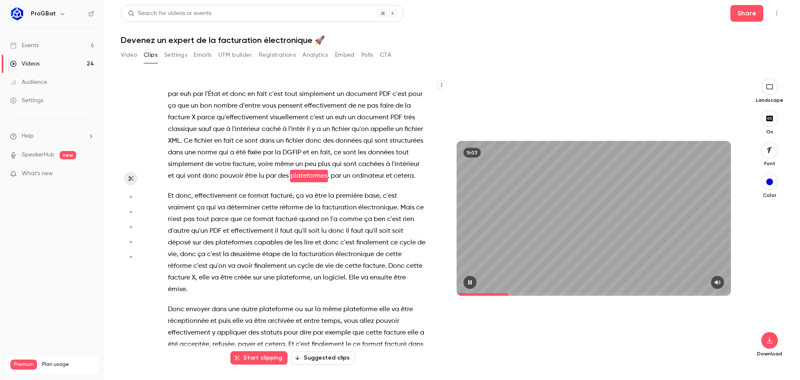
click at [581, 255] on div "1h03" at bounding box center [594, 218] width 274 height 154
click at [254, 182] on p "On y vient , la facture X , c'est quoi ? C'est donc ce qui a été imposé , chois…" at bounding box center [297, 129] width 258 height 105
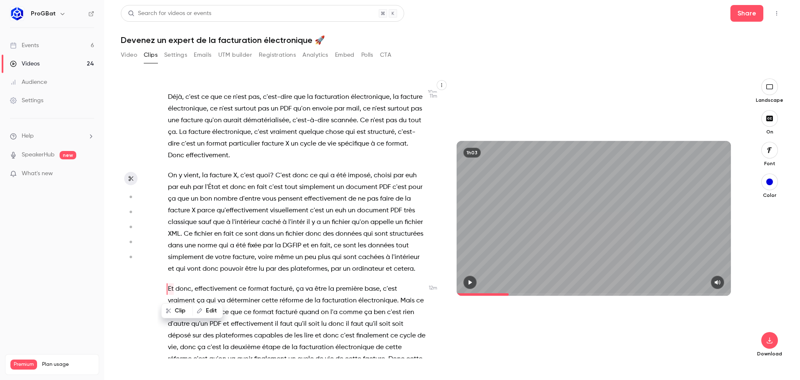
scroll to position [1973, 0]
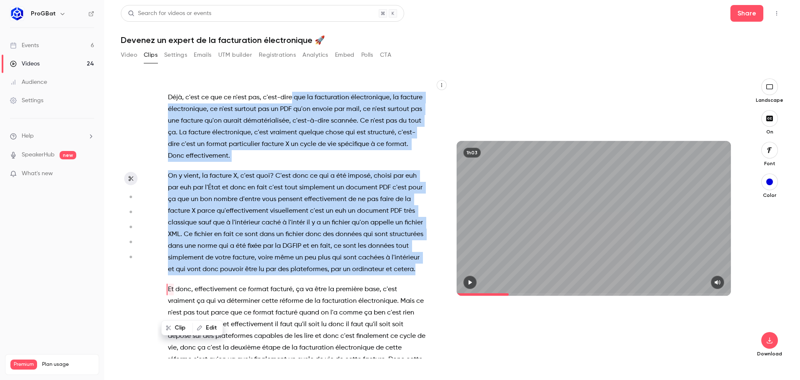
drag, startPoint x: 293, startPoint y: 142, endPoint x: 274, endPoint y: 323, distance: 182.2
click at [274, 323] on div "et bonjour à tous on est très heureux de vous retrouver pour cette nouvelle édi…" at bounding box center [301, 222] width 287 height 271
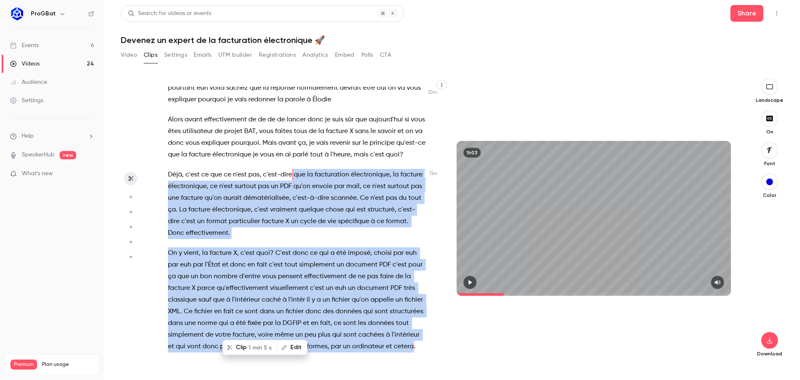
scroll to position [1895, 0]
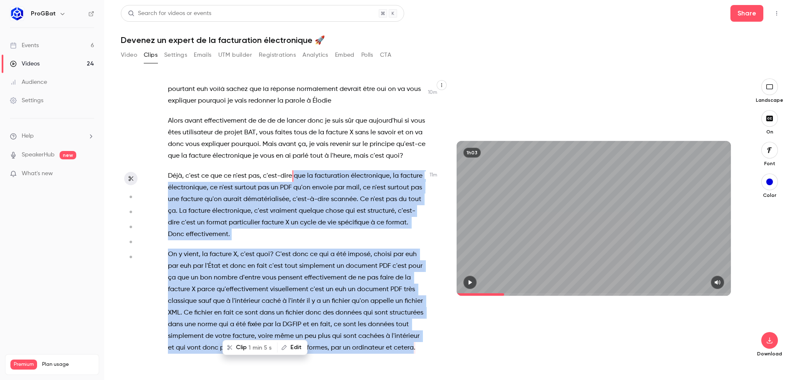
click at [251, 347] on span "1 min 5 s" at bounding box center [259, 347] width 23 height 9
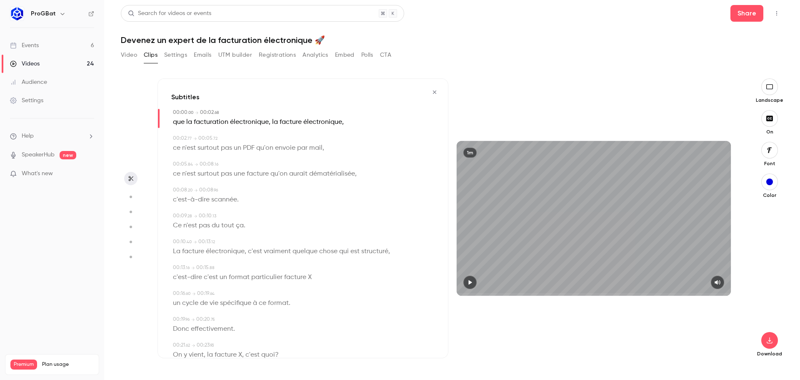
click at [496, 239] on div "1m" at bounding box center [594, 218] width 274 height 154
click at [471, 279] on icon "button" at bounding box center [470, 282] width 7 height 6
click at [183, 125] on span "que" at bounding box center [179, 122] width 12 height 12
type input "*"
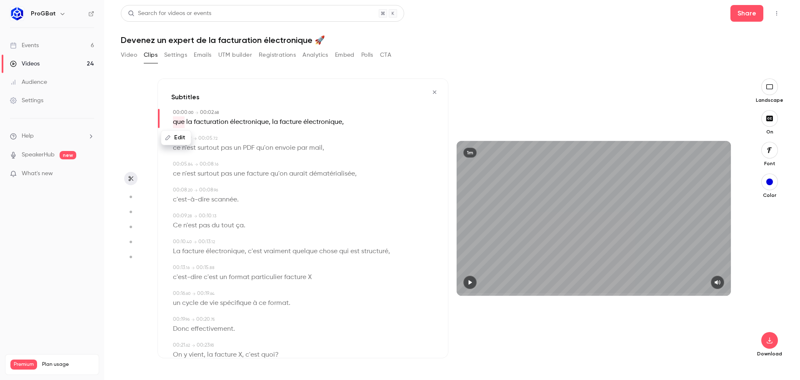
click at [180, 138] on button "Edit" at bounding box center [176, 137] width 29 height 13
click at [248, 145] on button "Replace" at bounding box center [256, 140] width 38 height 17
click at [241, 127] on span "électronique" at bounding box center [236, 122] width 39 height 12
click at [471, 280] on icon "button" at bounding box center [470, 282] width 7 height 6
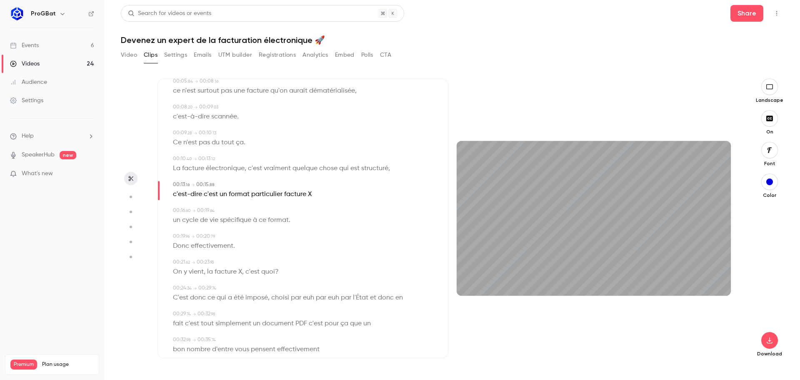
scroll to position [83, 0]
click at [474, 280] on button "button" at bounding box center [469, 281] width 13 height 13
click at [306, 195] on span at bounding box center [307, 193] width 2 height 7
type input "****"
click at [308, 194] on span "X" at bounding box center [310, 194] width 4 height 12
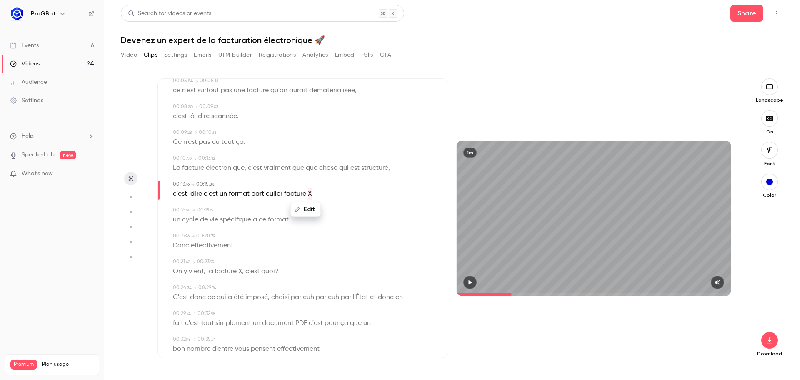
click at [300, 194] on span "facture" at bounding box center [295, 194] width 22 height 12
click at [301, 208] on button "Edit" at bounding box center [290, 209] width 29 height 13
click at [284, 214] on input "*******" at bounding box center [274, 212] width 75 height 17
type input "********"
click at [328, 217] on button "Replace" at bounding box center [333, 212] width 38 height 17
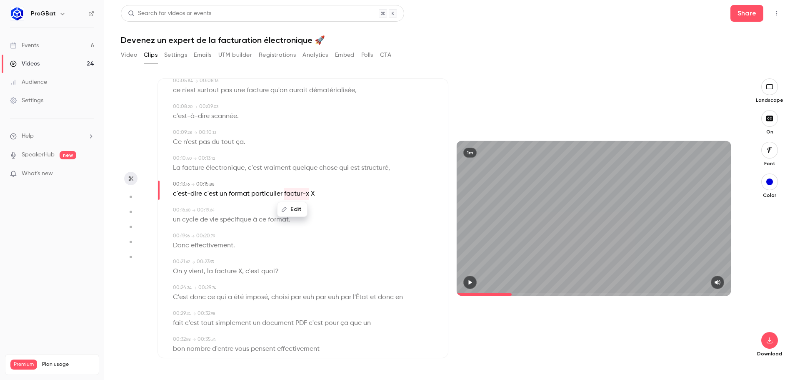
type input "****"
click at [313, 194] on div "Edit c'est-dire c'est un format particulier factur-x X" at bounding box center [304, 194] width 262 height 12
click at [305, 193] on span "factur-x" at bounding box center [296, 194] width 25 height 12
click at [312, 193] on span "X" at bounding box center [313, 194] width 4 height 12
click at [311, 212] on button "Edit" at bounding box center [308, 209] width 29 height 13
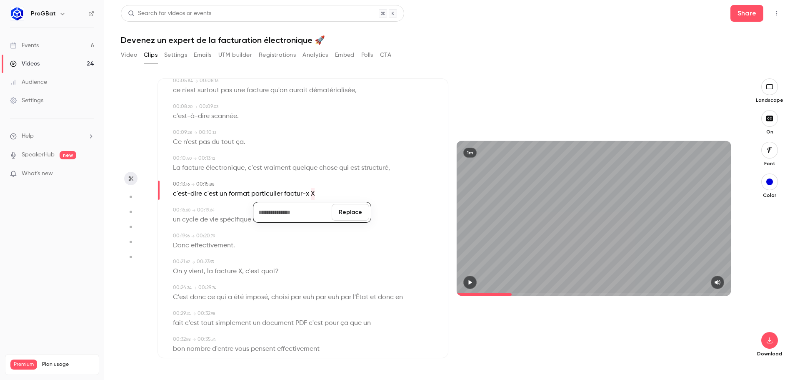
click at [349, 210] on button "Replace" at bounding box center [351, 212] width 38 height 17
type input "****"
click at [303, 196] on span "factur-x" at bounding box center [296, 194] width 25 height 12
click at [297, 205] on button "Edit" at bounding box center [292, 209] width 29 height 13
click at [295, 212] on input "********" at bounding box center [276, 212] width 75 height 17
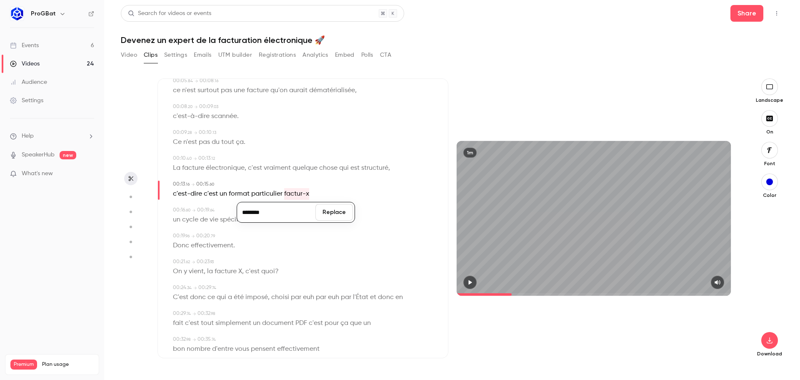
click at [244, 214] on input "********" at bounding box center [276, 212] width 75 height 17
type input "********"
click at [342, 215] on button "Replace" at bounding box center [334, 212] width 38 height 17
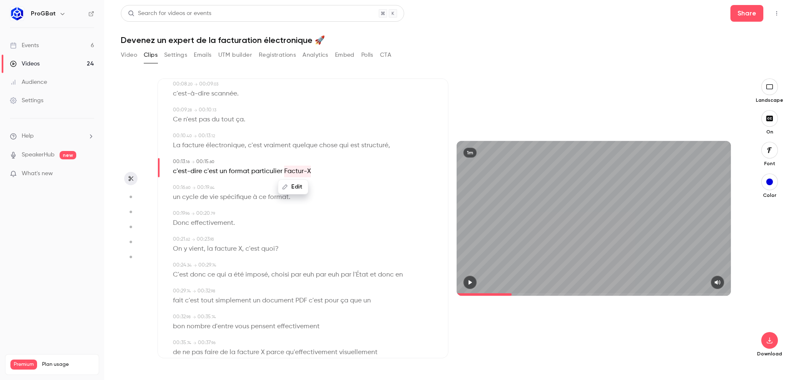
scroll to position [125, 0]
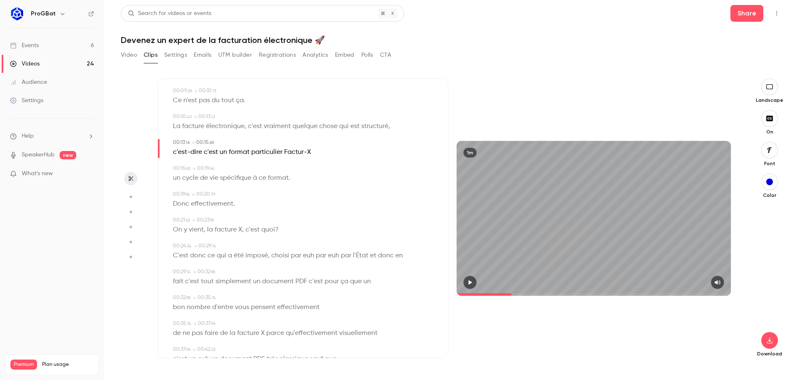
click at [299, 198] on div "Donc effectivement ." at bounding box center [304, 204] width 262 height 12
click at [282, 173] on span "format" at bounding box center [278, 178] width 21 height 12
click at [316, 183] on div "Edit un cycle de vie spécifique à ce format ." at bounding box center [304, 178] width 262 height 12
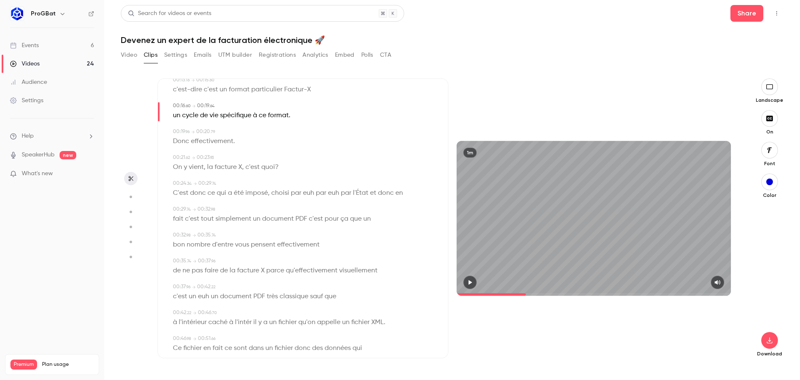
scroll to position [208, 0]
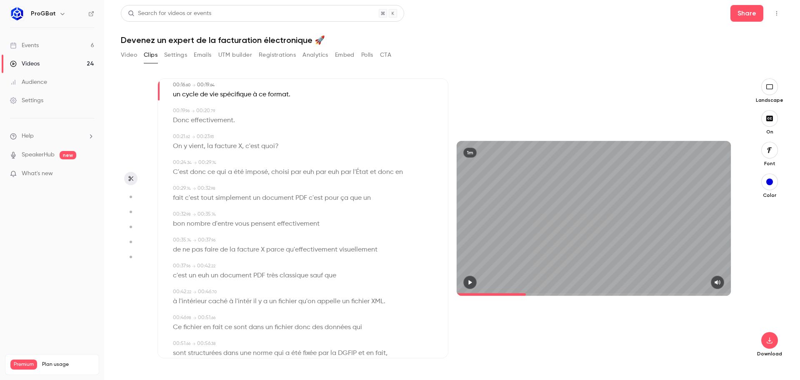
click at [238, 148] on span at bounding box center [238, 146] width 2 height 7
type input "****"
click at [242, 158] on button "Edit" at bounding box center [237, 161] width 29 height 13
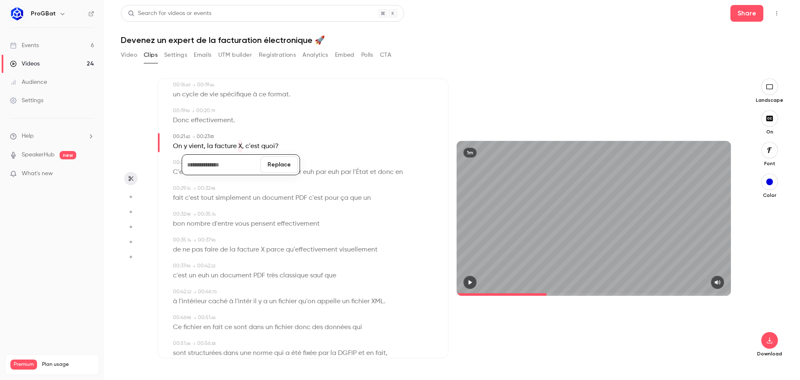
click at [275, 164] on button "Replace" at bounding box center [279, 164] width 38 height 17
type input "****"
click at [210, 144] on span "la" at bounding box center [210, 146] width 6 height 12
click at [219, 144] on span "facture" at bounding box center [226, 146] width 22 height 12
click at [227, 160] on button "Edit" at bounding box center [222, 161] width 29 height 13
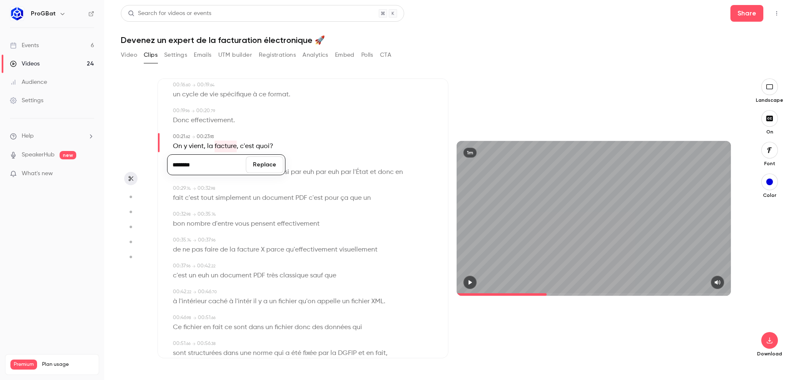
type input "********"
click at [260, 171] on button "Replace" at bounding box center [265, 164] width 38 height 17
click at [280, 157] on div "00:00 . 10 → 00:02 . 68 la facturation électronique , la facture électronique ,…" at bounding box center [302, 184] width 263 height 568
click at [304, 174] on span "euh" at bounding box center [308, 172] width 11 height 12
type input "****"
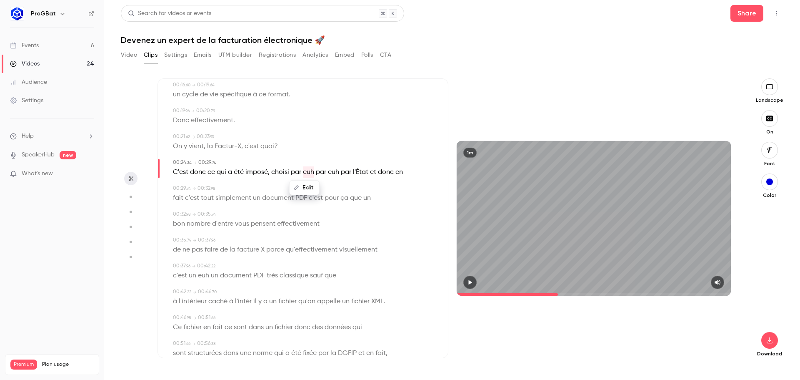
click at [308, 193] on button "Edit" at bounding box center [304, 187] width 29 height 13
click at [338, 191] on button "Replace" at bounding box center [347, 190] width 38 height 17
click at [322, 174] on span "euh" at bounding box center [320, 172] width 11 height 12
click at [325, 190] on button "Edit" at bounding box center [317, 187] width 29 height 13
click at [349, 195] on button "Replace" at bounding box center [359, 190] width 38 height 17
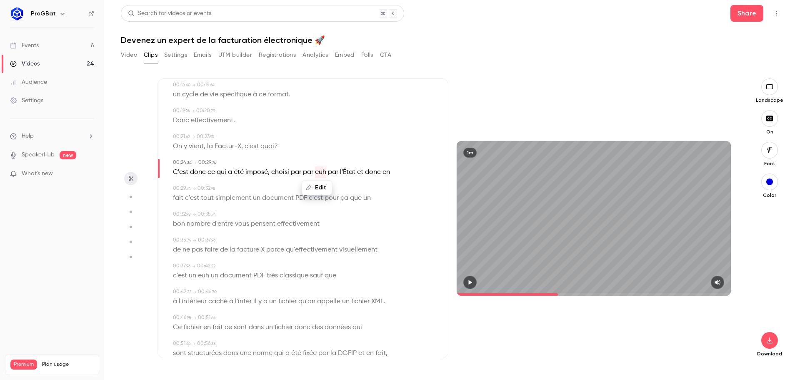
type input "****"
click at [319, 185] on button "Edit" at bounding box center [317, 187] width 29 height 13
click at [353, 191] on button "Replace" at bounding box center [359, 190] width 38 height 17
type input "****"
click at [308, 174] on span "par" at bounding box center [308, 172] width 10 height 12
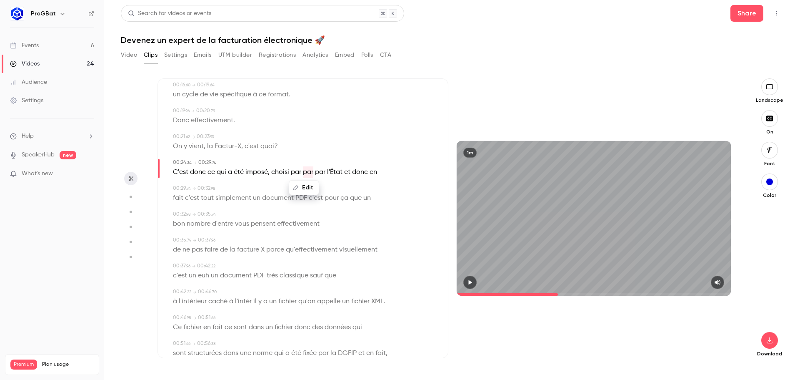
click at [305, 190] on button "Edit" at bounding box center [304, 187] width 29 height 13
click at [345, 191] on button "Replace" at bounding box center [346, 190] width 38 height 17
type input "****"
click at [297, 173] on span "par" at bounding box center [296, 172] width 10 height 12
click at [298, 188] on button "Edit" at bounding box center [292, 187] width 29 height 13
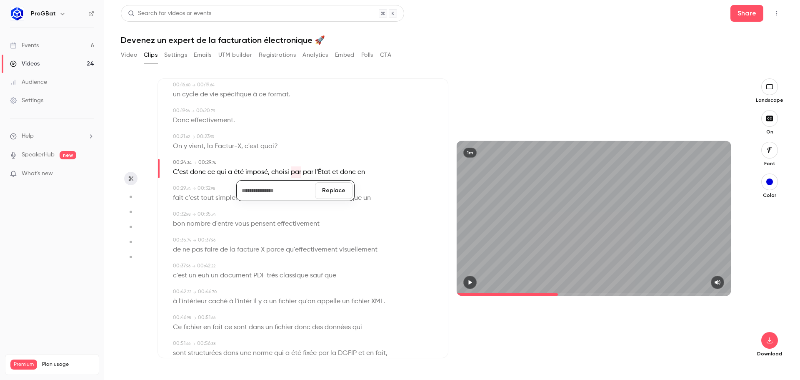
click at [329, 193] on button "Replace" at bounding box center [334, 190] width 38 height 17
type input "****"
click at [345, 172] on span "en" at bounding box center [349, 172] width 8 height 12
click at [348, 186] on button "Edit" at bounding box center [344, 187] width 29 height 13
click at [389, 195] on button "Replace" at bounding box center [387, 190] width 38 height 17
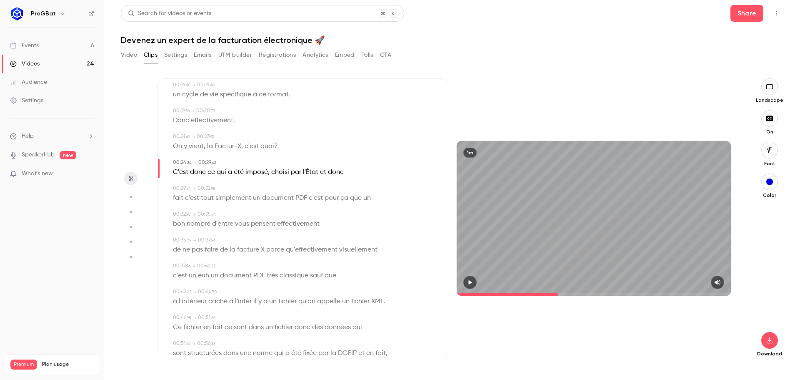
click at [174, 198] on span "fait" at bounding box center [178, 198] width 10 height 12
type input "****"
click at [171, 214] on button "Edit" at bounding box center [175, 213] width 29 height 13
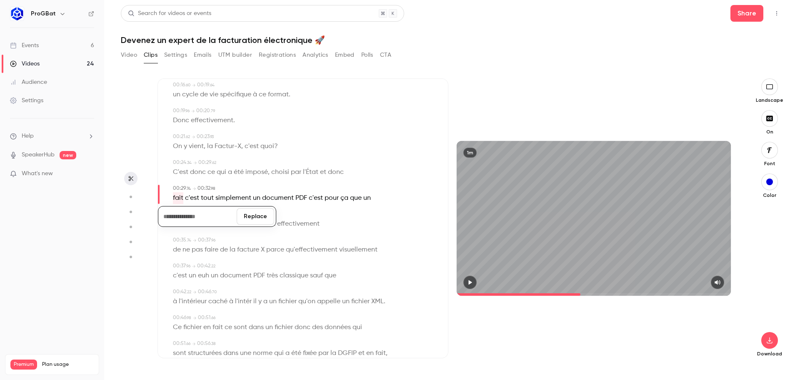
click at [254, 218] on button "Replace" at bounding box center [256, 216] width 38 height 17
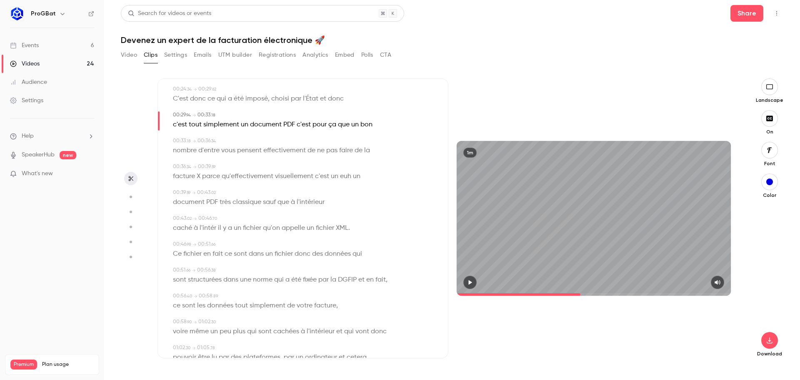
scroll to position [292, 0]
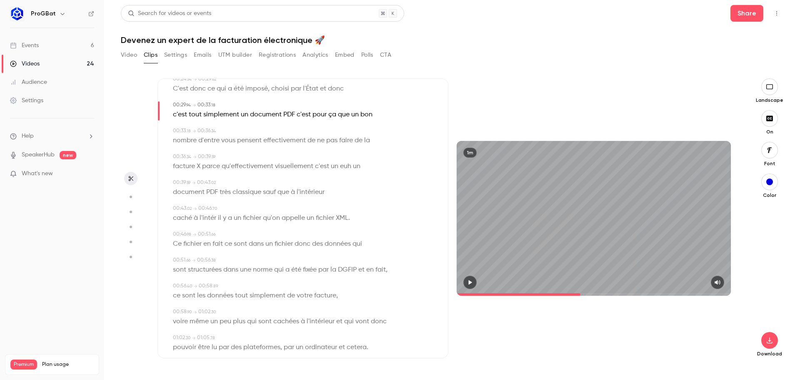
click at [345, 116] on span "que" at bounding box center [344, 115] width 12 height 12
type input "****"
click at [336, 127] on button "Edit" at bounding box center [339, 129] width 29 height 13
click at [335, 133] on input "***" at bounding box center [323, 133] width 75 height 17
type input "***"
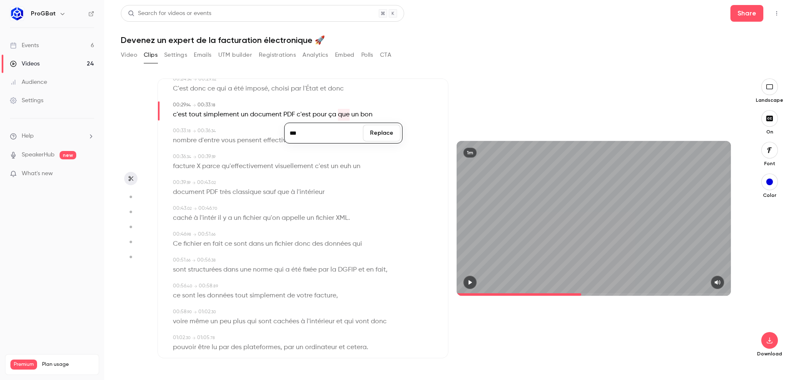
click at [380, 136] on button "Replace" at bounding box center [382, 133] width 38 height 17
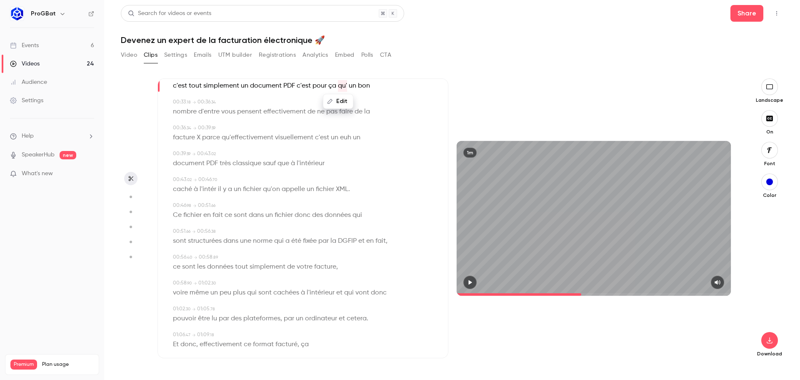
scroll to position [333, 0]
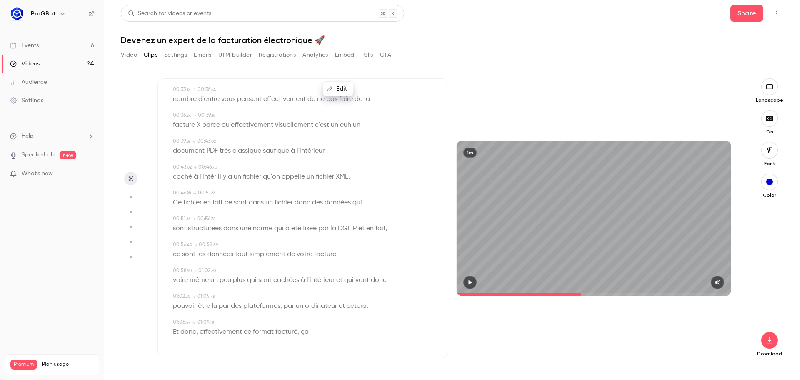
click at [199, 125] on span "X" at bounding box center [199, 125] width 4 height 12
type input "****"
click at [195, 144] on button "Edit" at bounding box center [195, 140] width 29 height 13
click at [257, 147] on button "Replace" at bounding box center [256, 143] width 38 height 17
type input "****"
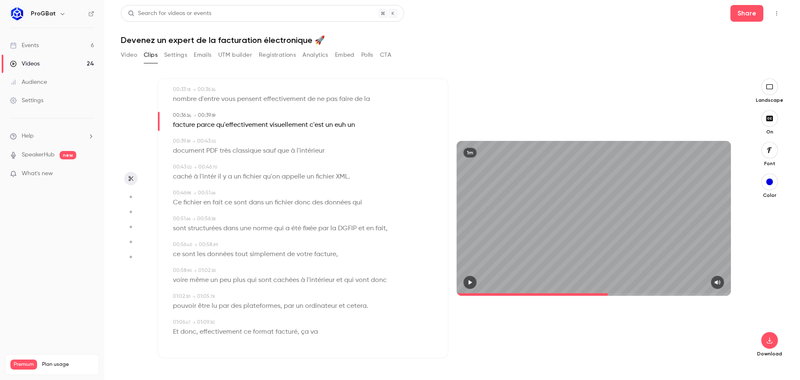
click at [176, 125] on span "facture" at bounding box center [184, 125] width 22 height 12
click at [186, 138] on button "Edit" at bounding box center [181, 140] width 29 height 13
type input "********"
click at [258, 145] on button "Replace" at bounding box center [256, 143] width 38 height 17
type input "****"
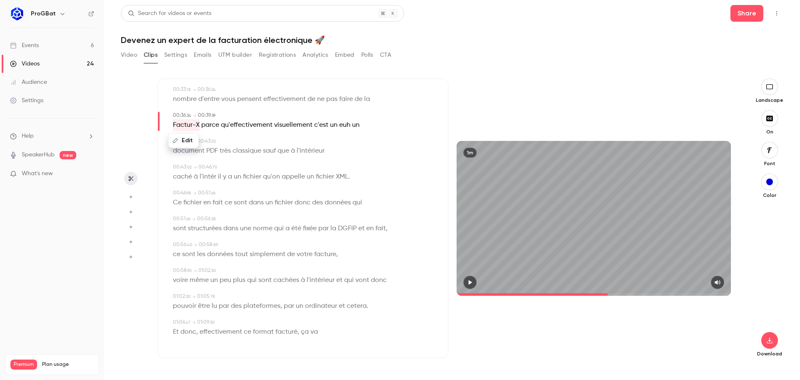
click at [344, 123] on span "euh" at bounding box center [344, 125] width 11 height 12
click at [343, 146] on button "Edit" at bounding box center [341, 140] width 29 height 13
click at [385, 143] on button "Replace" at bounding box center [383, 143] width 38 height 17
type input "****"
click at [341, 126] on span "un" at bounding box center [343, 125] width 8 height 12
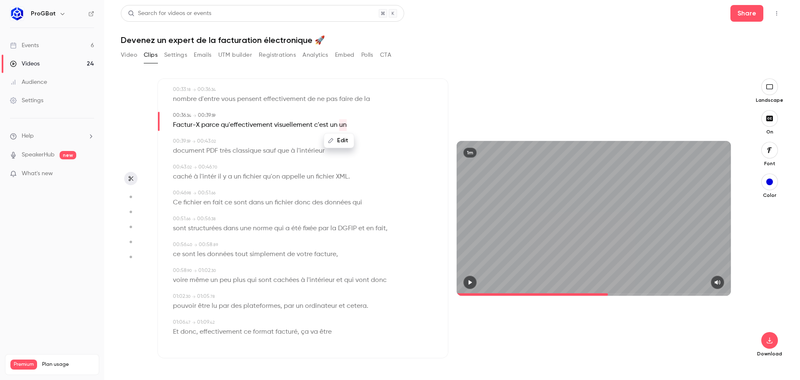
click at [342, 141] on button "Edit" at bounding box center [339, 140] width 29 height 13
click at [377, 141] on button "Replace" at bounding box center [381, 143] width 38 height 17
click at [211, 178] on span "l'intér" at bounding box center [208, 177] width 17 height 12
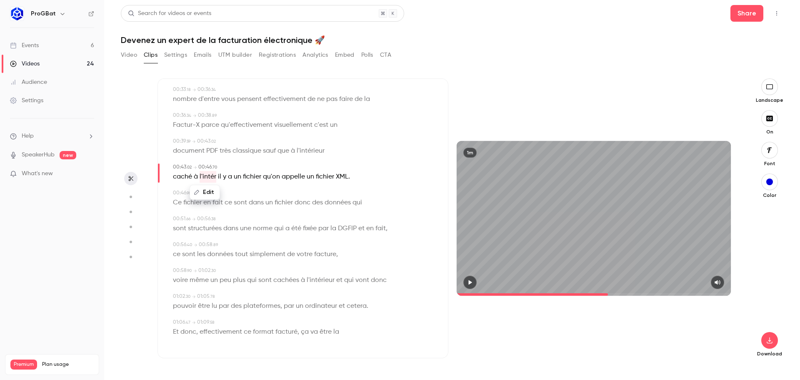
type input "**"
click at [210, 190] on button "Edit" at bounding box center [204, 191] width 29 height 13
click at [208, 193] on input "*******" at bounding box center [197, 195] width 75 height 17
type input "**********"
click at [253, 197] on button "Replace" at bounding box center [256, 195] width 38 height 17
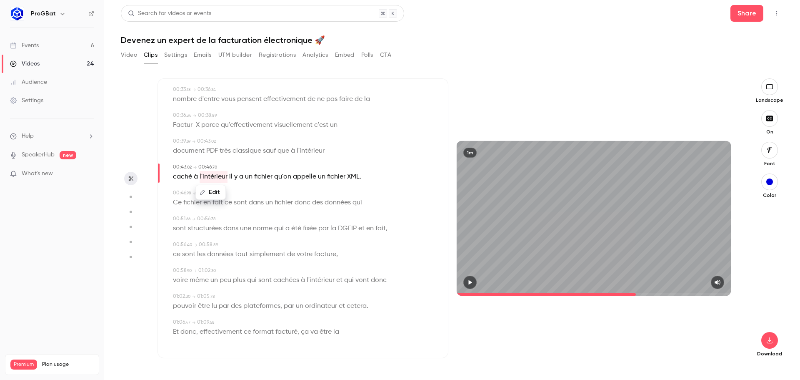
click at [219, 202] on div "Edit" at bounding box center [214, 192] width 24 height 27
click at [186, 189] on button "Edit" at bounding box center [179, 191] width 29 height 13
click at [298, 194] on div "00:46 . 98 → 00:51 . 66" at bounding box center [304, 193] width 262 height 8
type input "**"
click at [218, 200] on span "fait" at bounding box center [218, 203] width 10 height 12
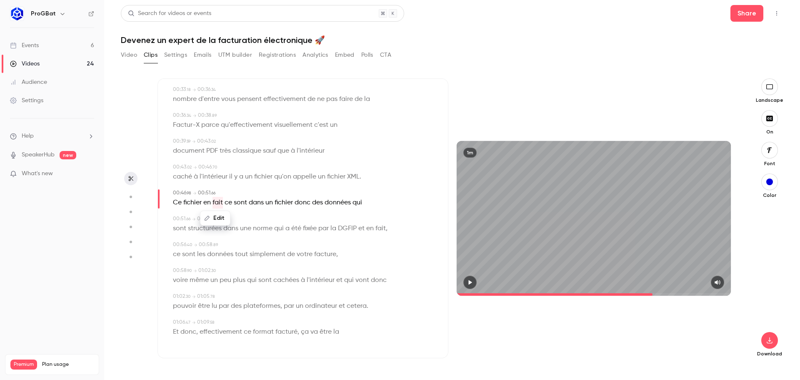
click at [219, 219] on button "Edit" at bounding box center [215, 217] width 29 height 13
click at [238, 201] on span "sont" at bounding box center [240, 203] width 13 height 12
click at [223, 202] on span "fait" at bounding box center [218, 203] width 10 height 12
click at [220, 222] on button "Edit" at bounding box center [215, 217] width 29 height 13
click at [256, 220] on button "Replace" at bounding box center [257, 221] width 38 height 17
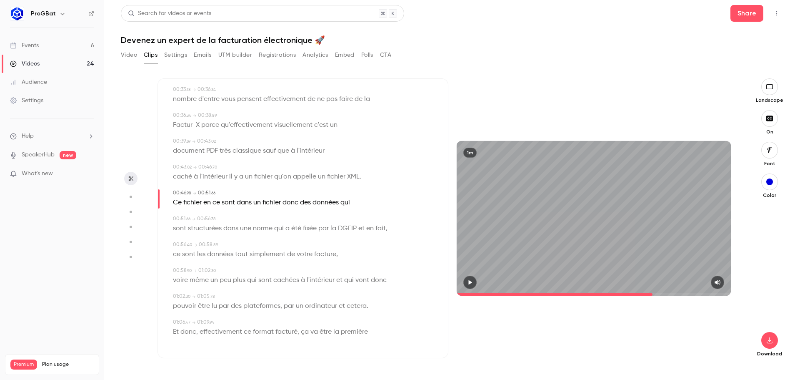
type input "**"
click at [207, 201] on span "en" at bounding box center [207, 203] width 8 height 12
click at [212, 216] on button "Edit" at bounding box center [204, 217] width 29 height 13
click at [245, 221] on button "Replace" at bounding box center [256, 221] width 38 height 17
type input "**"
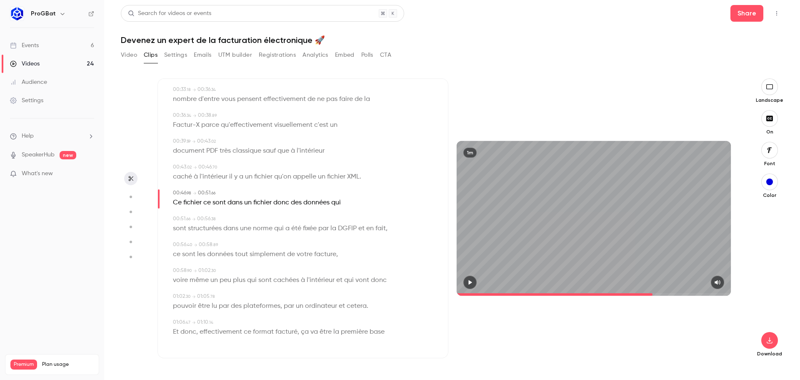
click at [195, 202] on span "fichier" at bounding box center [192, 203] width 18 height 12
click at [197, 220] on button "Edit" at bounding box center [189, 217] width 29 height 13
click at [243, 224] on button "Replace" at bounding box center [256, 221] width 38 height 17
type input "**"
click at [179, 202] on span "Ce" at bounding box center [177, 203] width 9 height 12
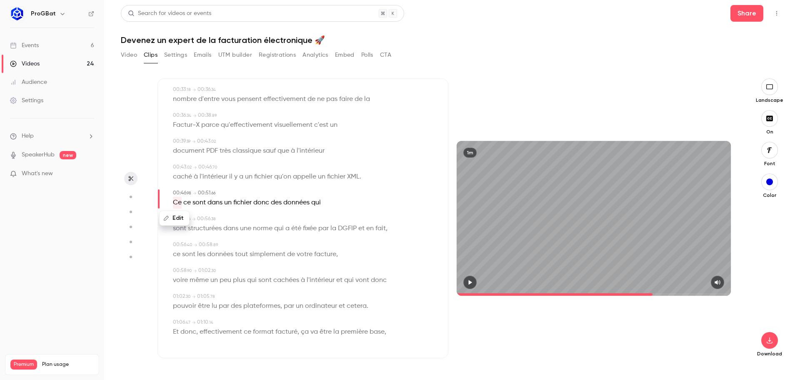
click at [180, 220] on button "Edit" at bounding box center [174, 217] width 29 height 13
click at [248, 222] on button "Replace" at bounding box center [256, 221] width 38 height 17
click at [176, 203] on span "ce" at bounding box center [177, 203] width 8 height 12
type input "**"
click at [170, 218] on button "Edit" at bounding box center [174, 217] width 29 height 13
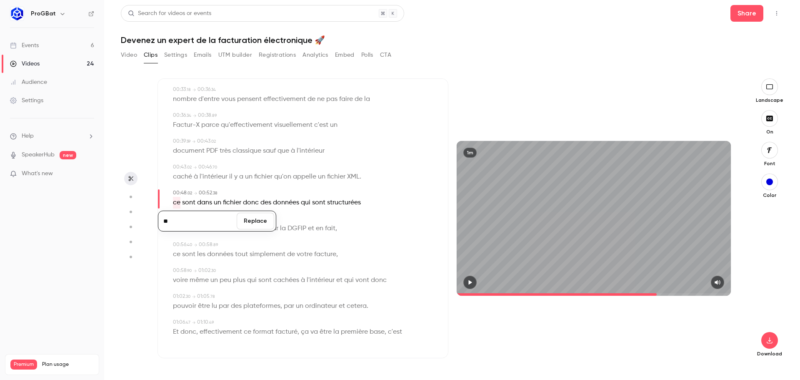
type input "**"
click at [263, 225] on button "Replace" at bounding box center [256, 221] width 38 height 17
type input "**"
click at [255, 202] on span "donc" at bounding box center [252, 203] width 16 height 12
click at [249, 219] on button "Edit" at bounding box center [249, 217] width 29 height 13
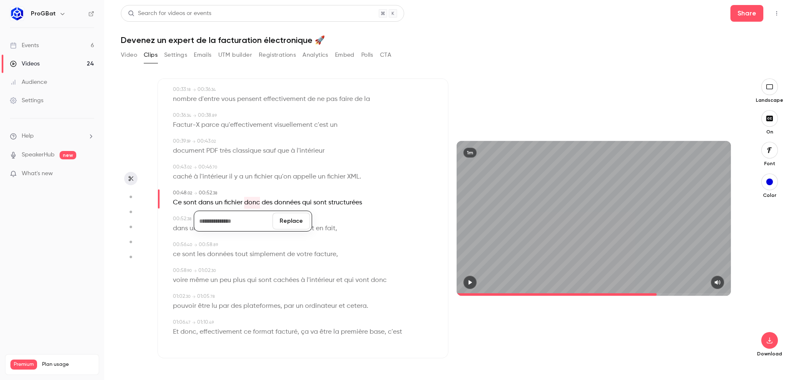
click at [287, 224] on button "Replace" at bounding box center [292, 221] width 38 height 17
click at [328, 230] on span "fait" at bounding box center [330, 229] width 10 height 12
type input "****"
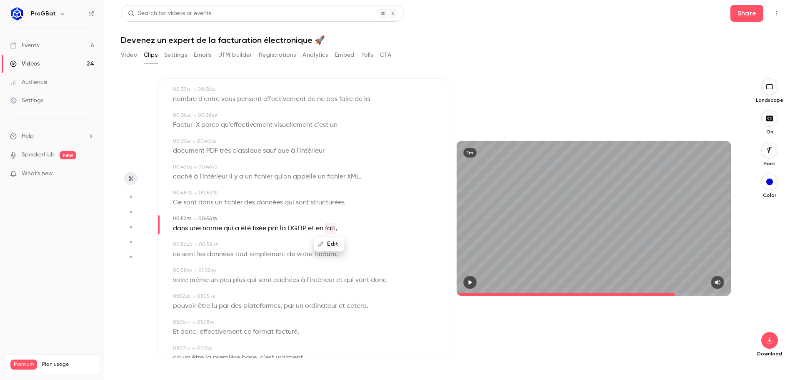
click at [328, 243] on button "Edit" at bounding box center [329, 243] width 29 height 13
click at [363, 249] on button "Replace" at bounding box center [371, 246] width 38 height 17
type input "****"
click at [321, 228] on span "en" at bounding box center [320, 229] width 8 height 12
click at [324, 247] on button "Edit" at bounding box center [318, 243] width 29 height 13
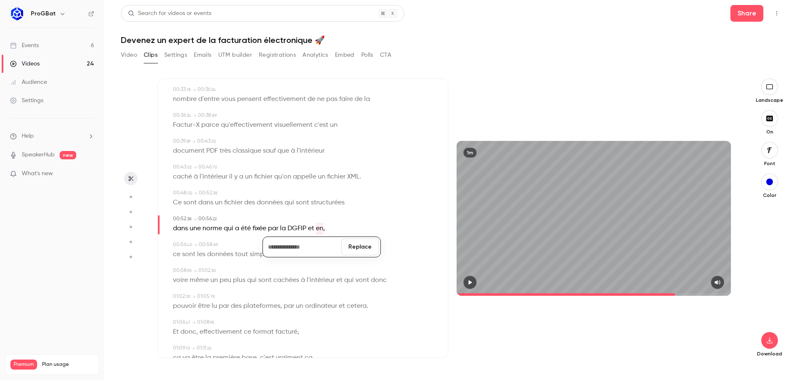
click at [370, 248] on button "Replace" at bounding box center [360, 246] width 38 height 17
type input "****"
click at [310, 227] on span "et" at bounding box center [311, 229] width 6 height 12
click at [314, 243] on button "Edit" at bounding box center [309, 243] width 29 height 13
click at [359, 243] on button "Replace" at bounding box center [352, 246] width 38 height 17
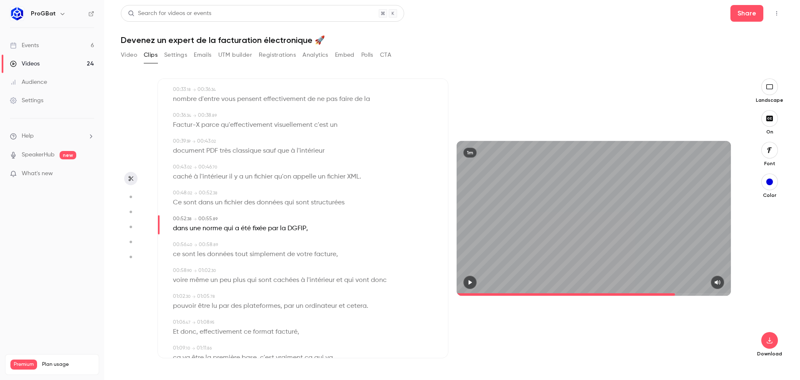
scroll to position [359, 0]
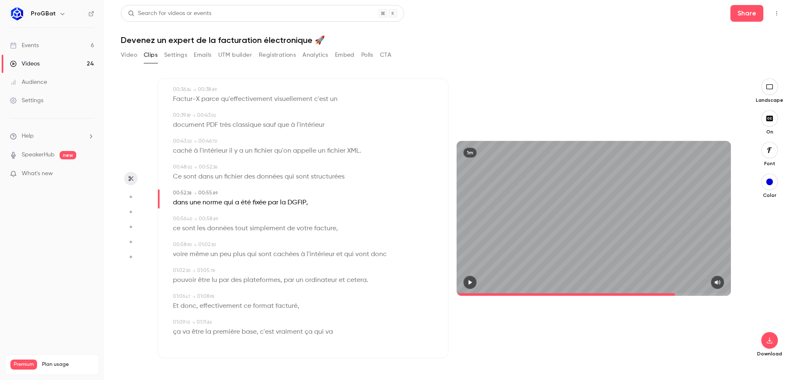
type input "****"
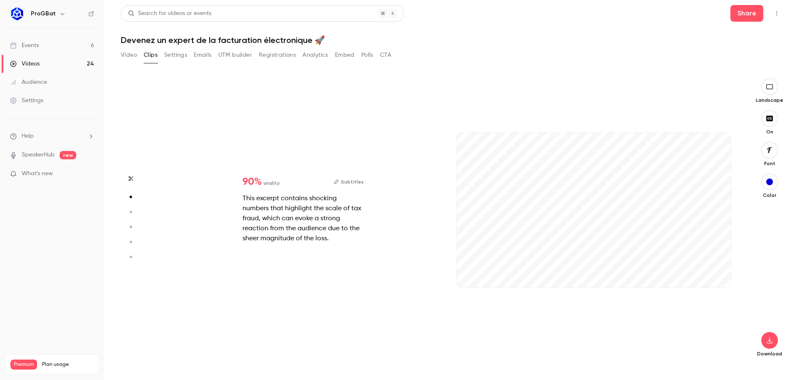
type input "*"
type input "****"
type input "*"
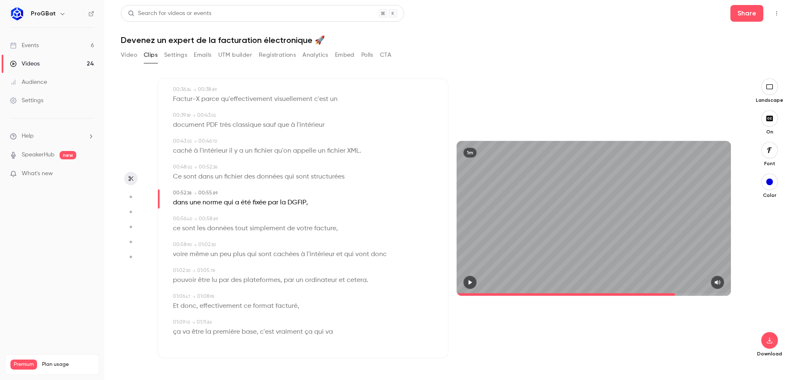
scroll to position [0, 0]
click at [470, 283] on icon "button" at bounding box center [470, 282] width 3 height 5
click at [471, 283] on icon "button" at bounding box center [470, 282] width 7 height 6
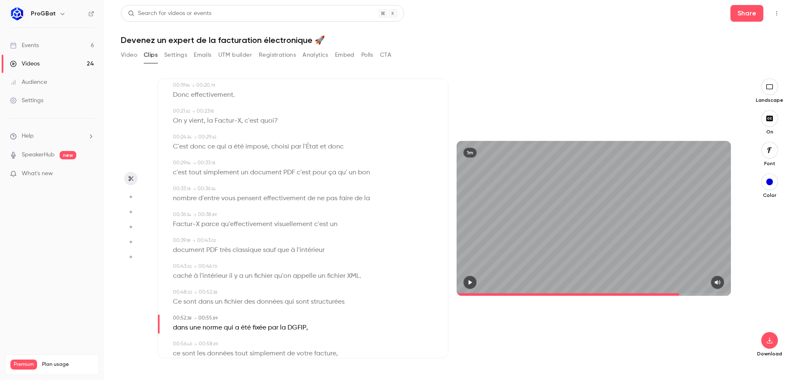
click at [478, 293] on span at bounding box center [568, 294] width 223 height 3
drag, startPoint x: 472, startPoint y: 293, endPoint x: 449, endPoint y: 293, distance: 22.5
click at [449, 293] on div "1m" at bounding box center [593, 218] width 291 height 154
click at [471, 284] on icon "button" at bounding box center [470, 282] width 7 height 6
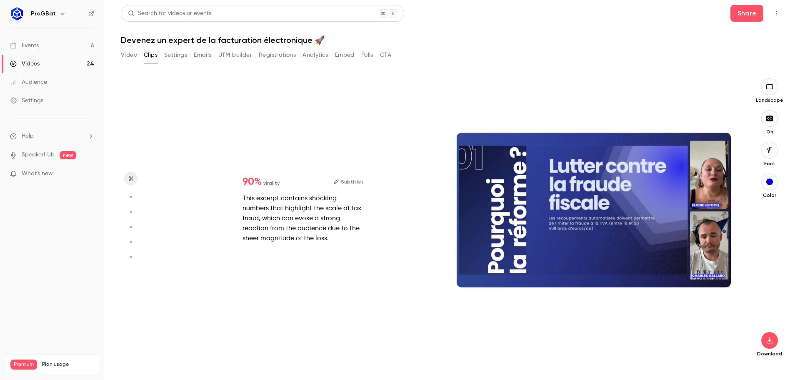
type input "****"
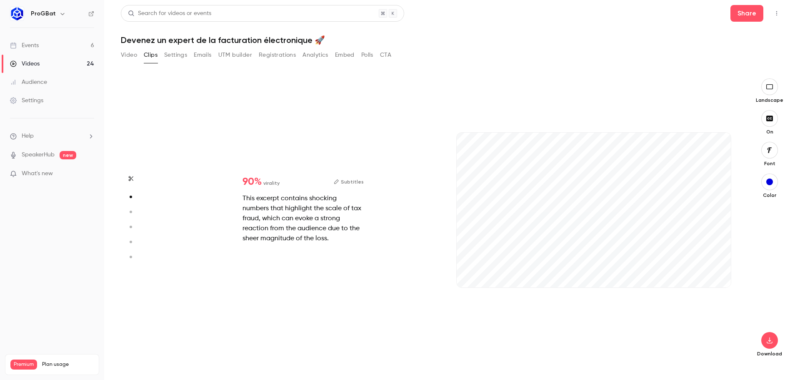
type input "*"
type input "****"
type input "*"
type input "****"
type input "*"
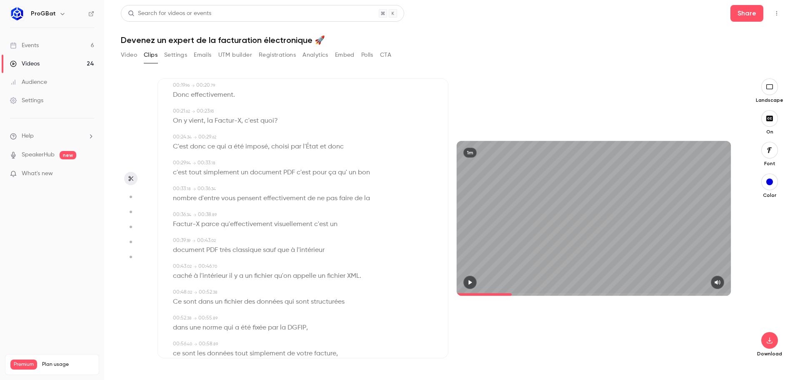
scroll to position [0, 0]
drag, startPoint x: 538, startPoint y: 280, endPoint x: 560, endPoint y: 312, distance: 39.3
click at [557, 312] on div "1m" at bounding box center [593, 218] width 291 height 280
click at [475, 278] on button "button" at bounding box center [469, 281] width 13 height 13
click at [513, 247] on div "1m" at bounding box center [594, 218] width 274 height 154
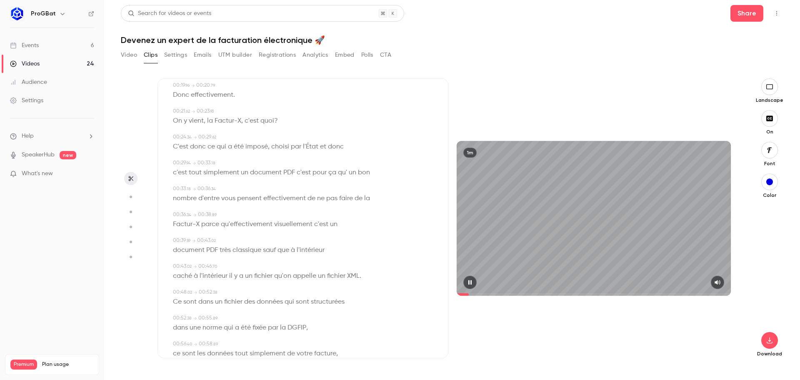
drag, startPoint x: 474, startPoint y: 294, endPoint x: 440, endPoint y: 295, distance: 34.6
click at [440, 295] on div "Subtitles 00:00 . 10 → 00:02 . 68 la facturation électronique , la facture élec…" at bounding box center [449, 218] width 582 height 280
click at [770, 120] on icon "button" at bounding box center [769, 117] width 7 height 5
click at [770, 120] on icon "button" at bounding box center [769, 118] width 9 height 7
click at [768, 182] on div "button" at bounding box center [769, 181] width 7 height 7
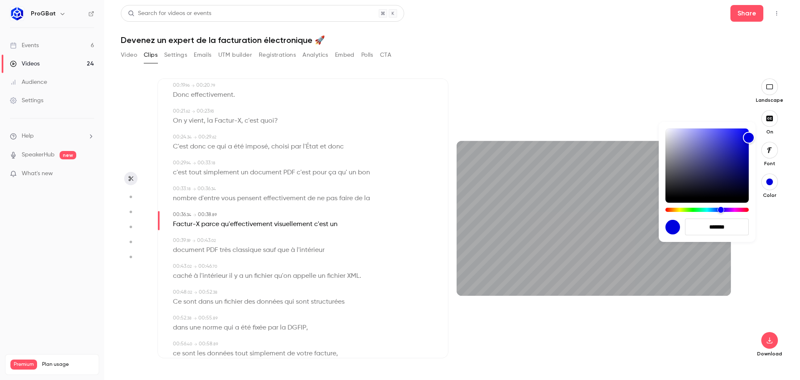
click at [771, 218] on div at bounding box center [400, 190] width 800 height 380
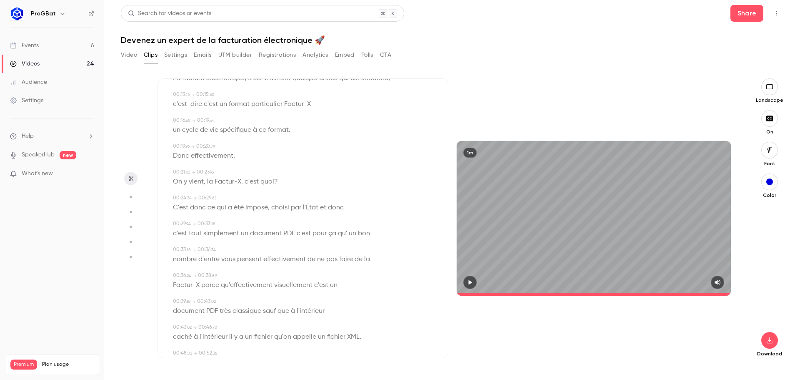
scroll to position [192, 0]
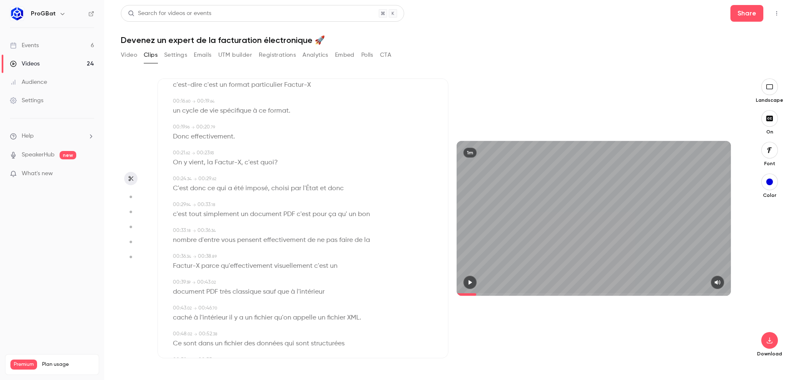
click at [476, 293] on span at bounding box center [467, 294] width 20 height 3
drag, startPoint x: 468, startPoint y: 293, endPoint x: 446, endPoint y: 293, distance: 22.1
click at [448, 293] on div "Subtitles 00:00 . 10 → 00:02 . 68 la facturation électronique , la facture élec…" at bounding box center [449, 218] width 582 height 280
click at [473, 283] on icon "button" at bounding box center [470, 282] width 7 height 6
click at [771, 180] on div "button" at bounding box center [769, 181] width 7 height 7
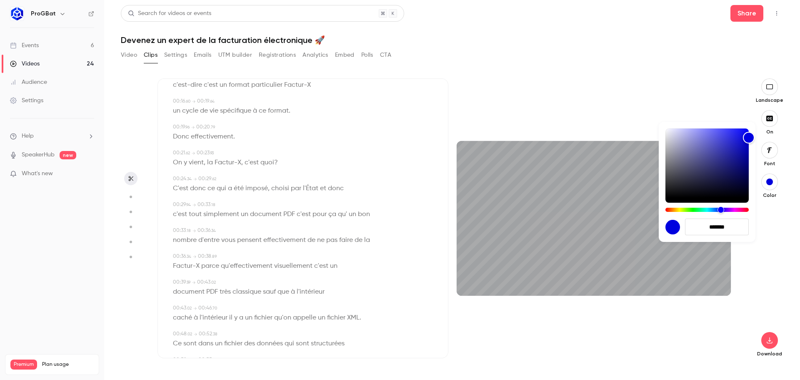
click at [771, 180] on div at bounding box center [400, 190] width 800 height 380
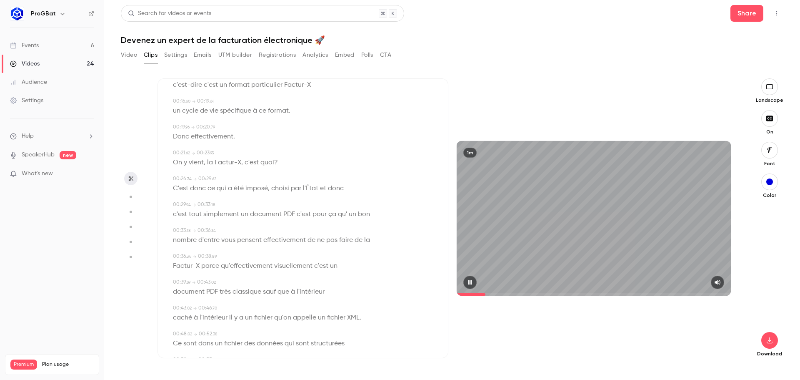
click at [471, 286] on button "button" at bounding box center [469, 281] width 13 height 13
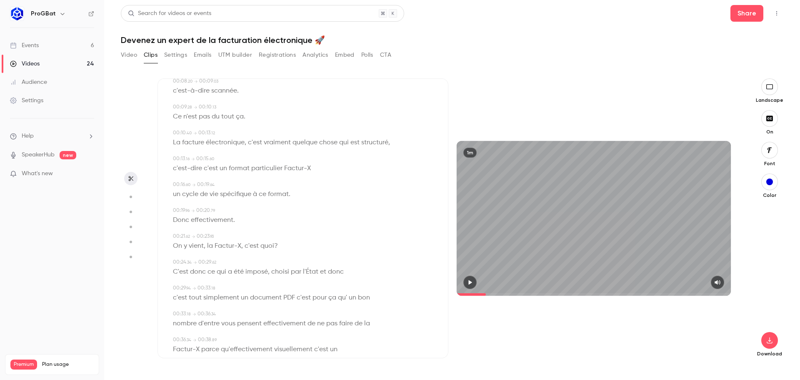
scroll to position [25, 0]
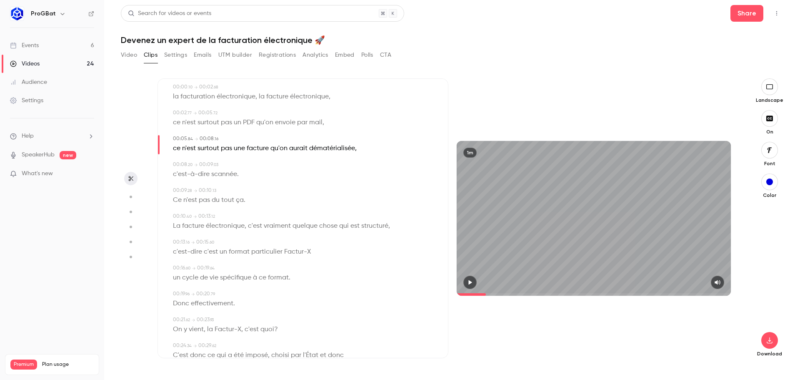
drag, startPoint x: 174, startPoint y: 150, endPoint x: 222, endPoint y: 135, distance: 50.6
click at [222, 135] on div "00:00 . 10 → 00:02 . 68 la facturation électronique , la facture électronique ,…" at bounding box center [302, 380] width 263 height 594
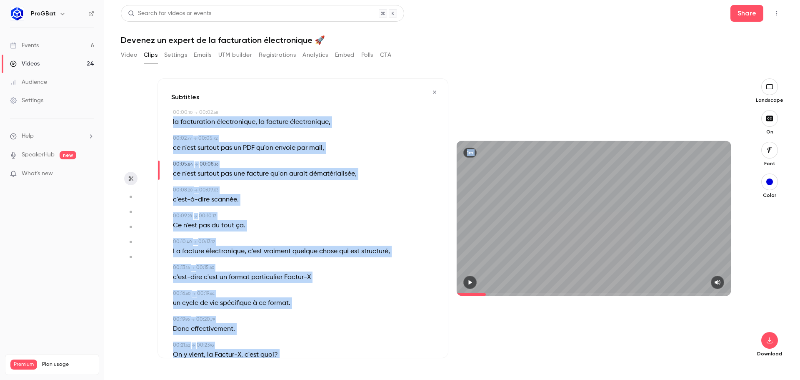
scroll to position [359, 0]
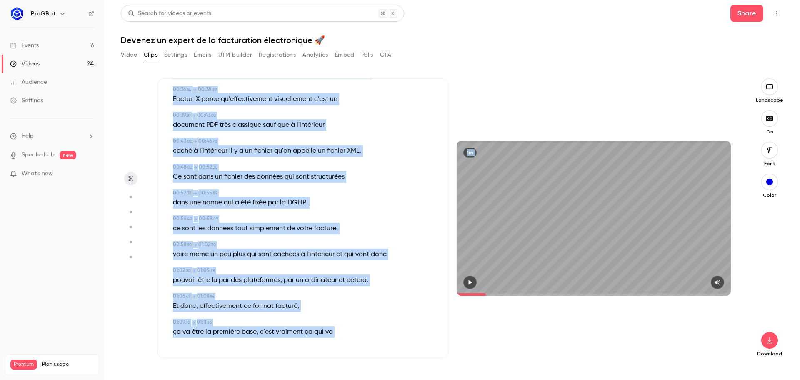
drag, startPoint x: 190, startPoint y: 123, endPoint x: 340, endPoint y: 386, distance: 303.3
click at [340, 379] on html "ProGBat Events 6 Videos 24 Audience Settings Help SpeakerHub new What's new Pre…" at bounding box center [400, 190] width 800 height 380
copy div "lo ipsumdolors ametconsecte , ad elitsed doeiusmodtem , 12:99 . 56 → 62:08 . 97…"
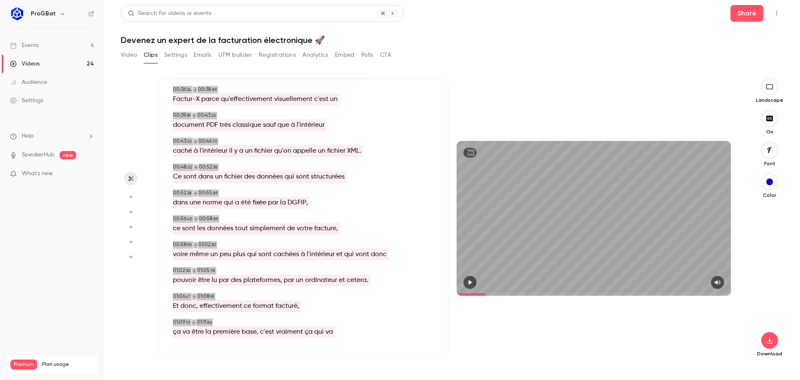
type input "*"
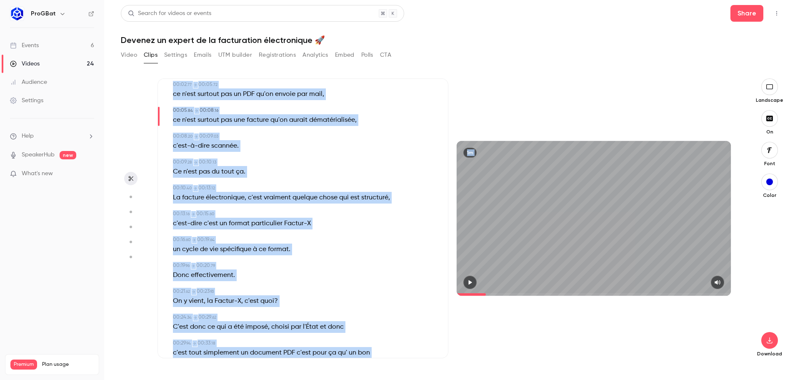
scroll to position [0, 0]
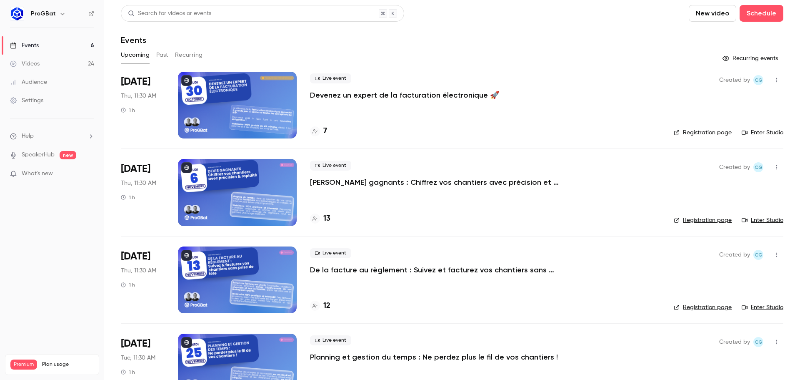
click at [162, 55] on button "Past" at bounding box center [162, 54] width 12 height 13
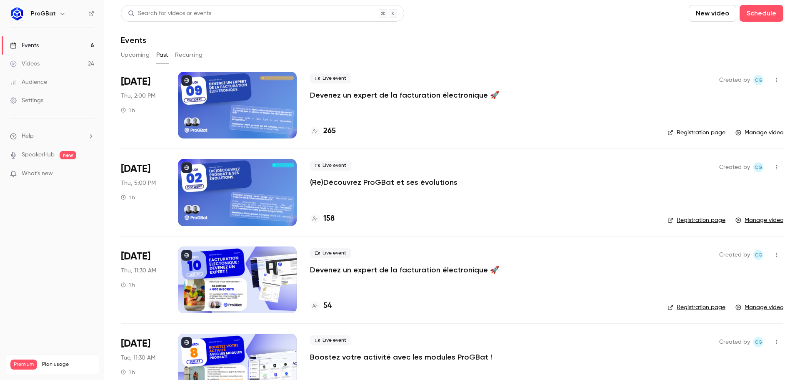
click at [366, 94] on p "Devenez un expert de la facturation électronique 🚀" at bounding box center [404, 95] width 189 height 10
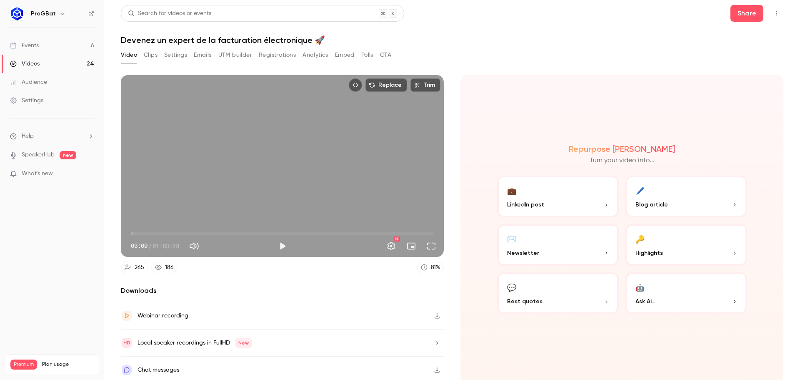
click at [286, 242] on button "Play" at bounding box center [282, 246] width 17 height 17
click at [291, 227] on span "33:52" at bounding box center [282, 233] width 303 height 13
click at [238, 227] on span "33:53" at bounding box center [282, 233] width 303 height 13
click at [223, 233] on span "22:45" at bounding box center [282, 233] width 303 height 13
click at [180, 228] on span "10:29" at bounding box center [282, 233] width 303 height 13
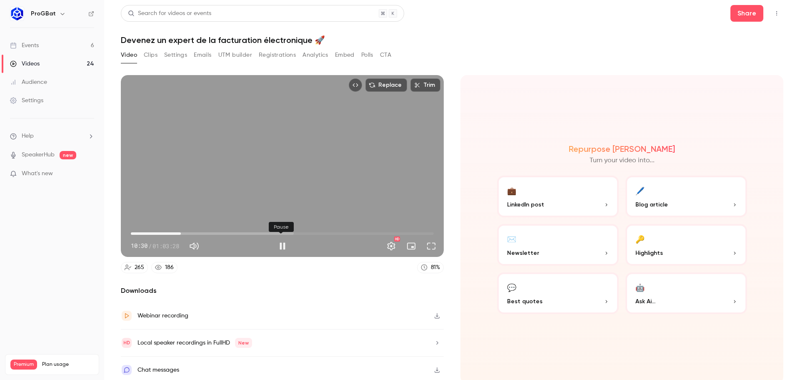
type input "*****"
click at [279, 242] on button "Pause" at bounding box center [282, 246] width 17 height 17
